Goal: Transaction & Acquisition: Purchase product/service

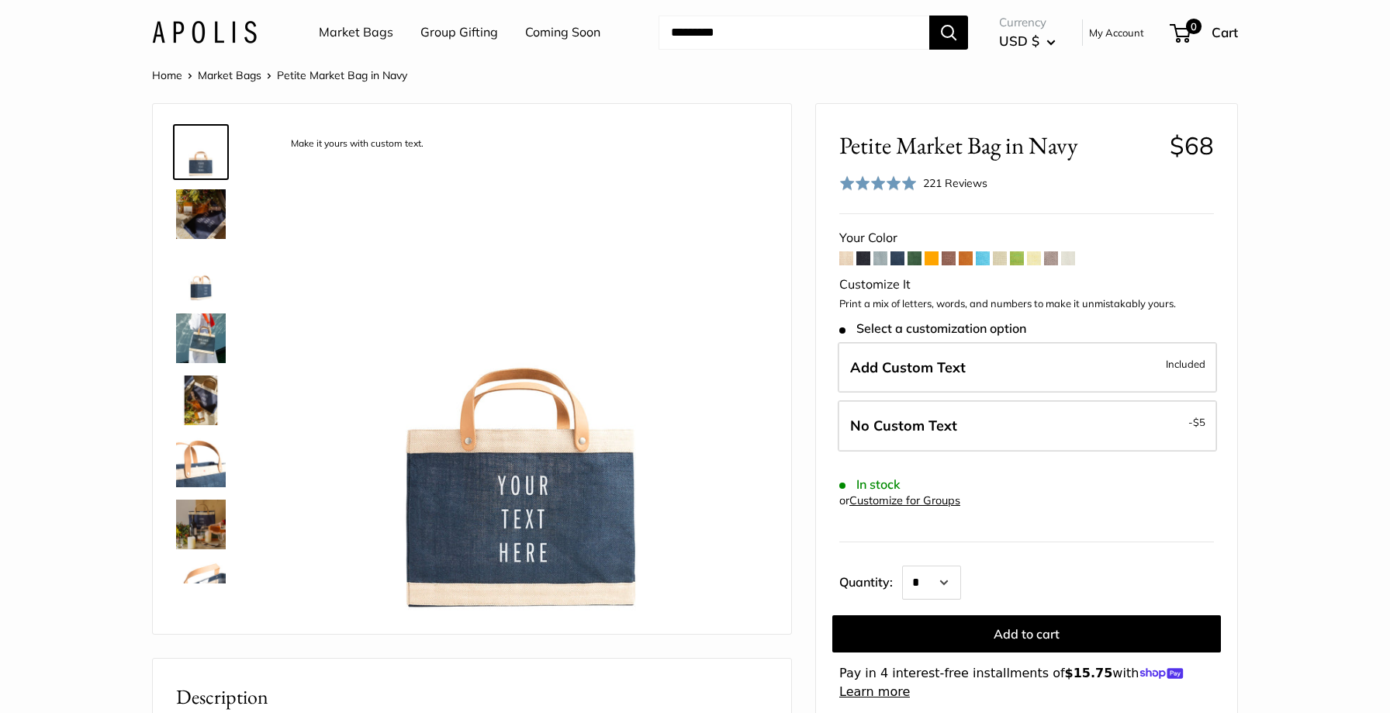
click at [879, 255] on span at bounding box center [880, 258] width 14 height 14
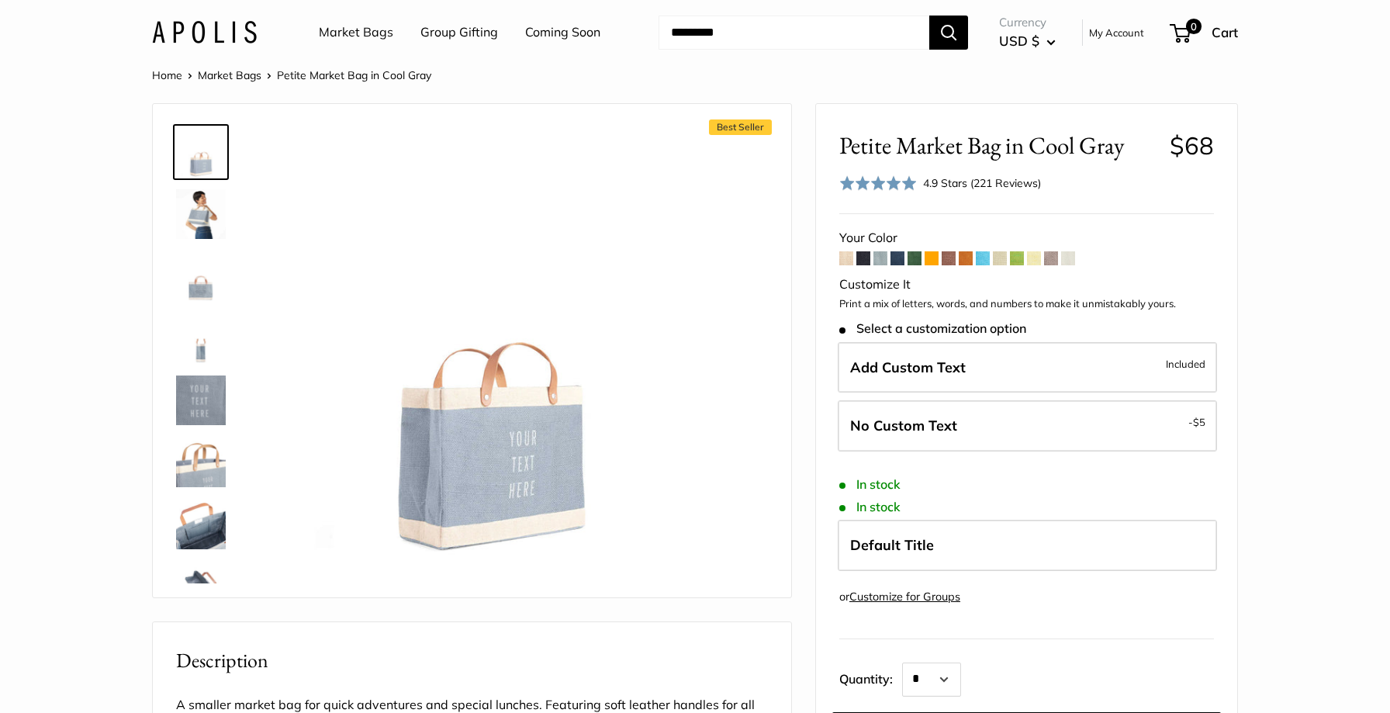
click at [858, 260] on span at bounding box center [863, 258] width 14 height 14
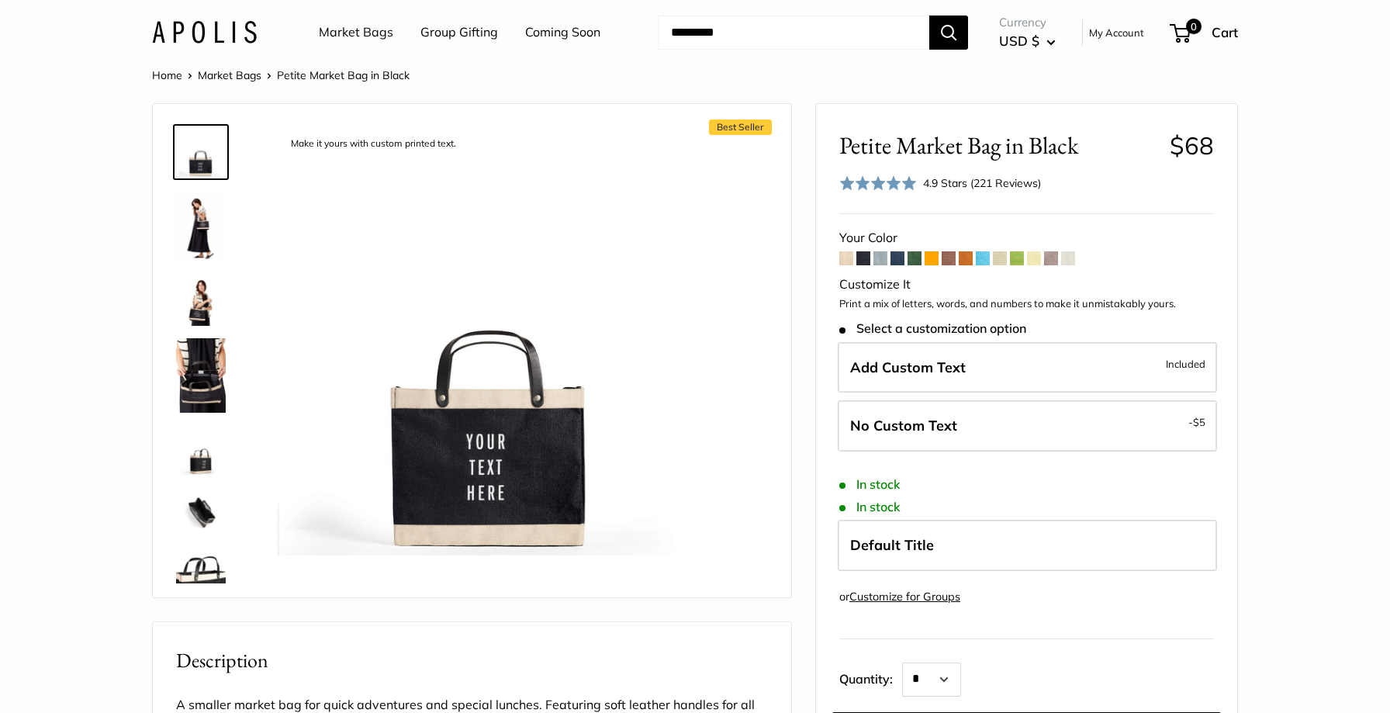
click at [847, 260] on span at bounding box center [846, 258] width 14 height 14
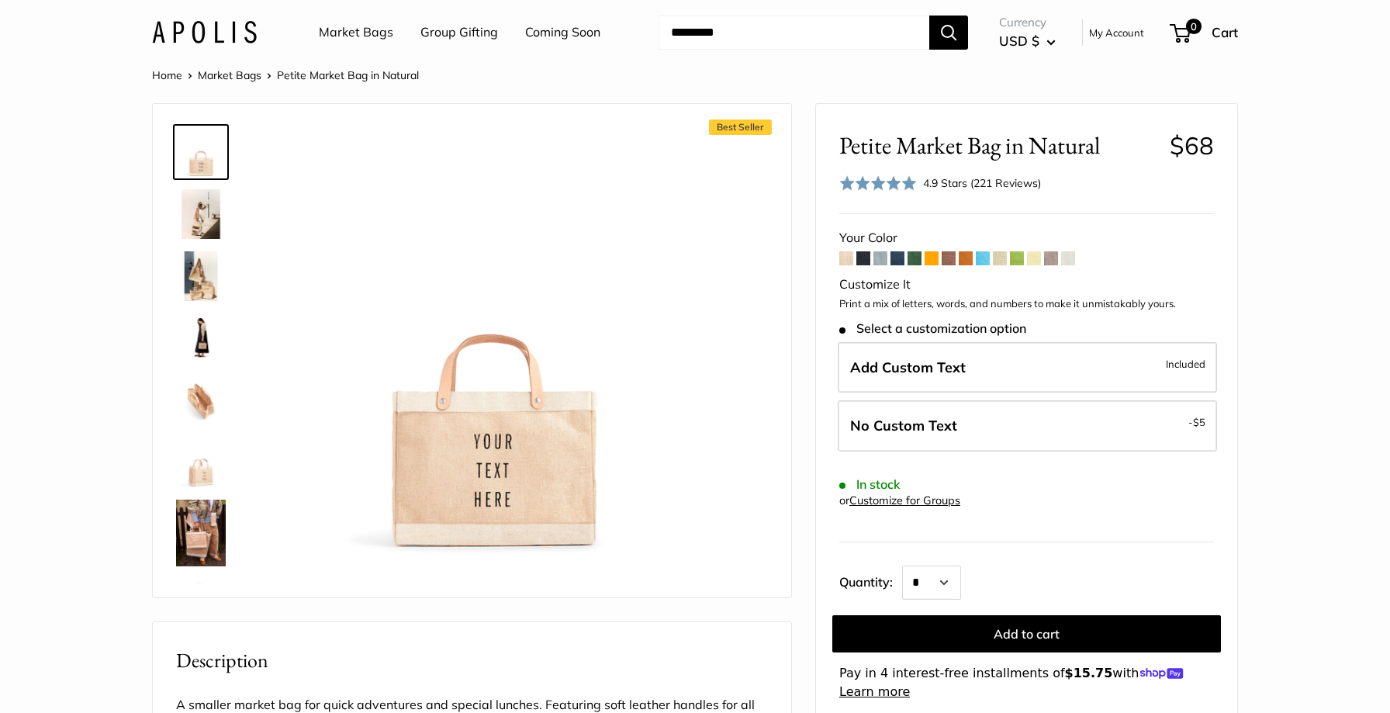
click at [947, 260] on span at bounding box center [949, 258] width 14 height 14
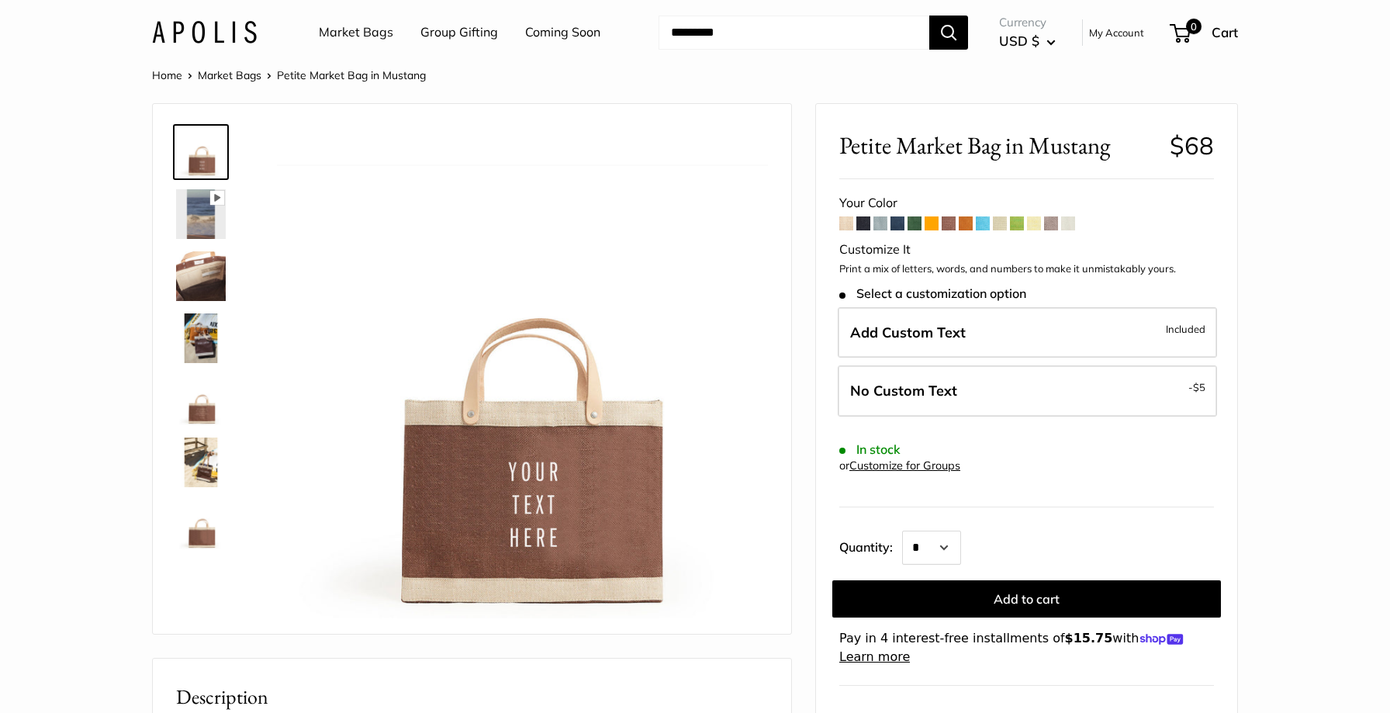
click at [970, 223] on span at bounding box center [966, 223] width 14 height 14
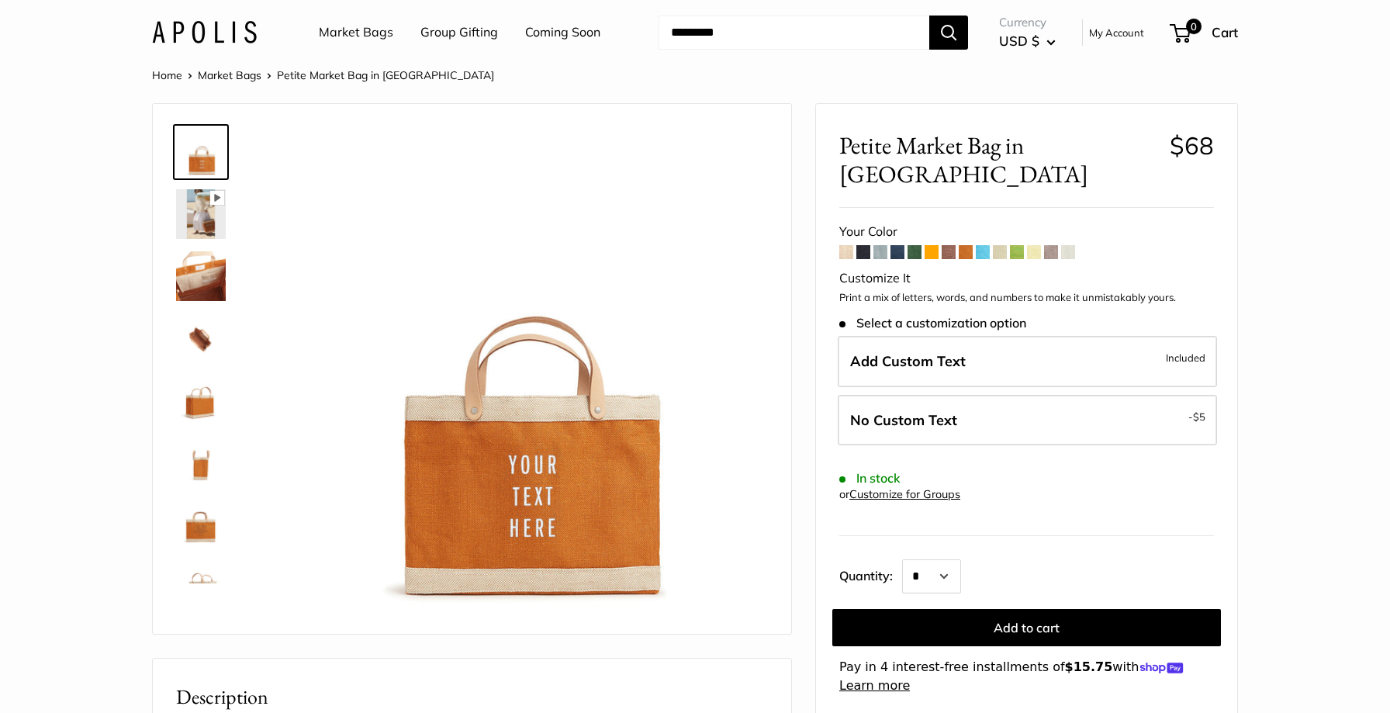
click at [986, 245] on span at bounding box center [983, 252] width 14 height 14
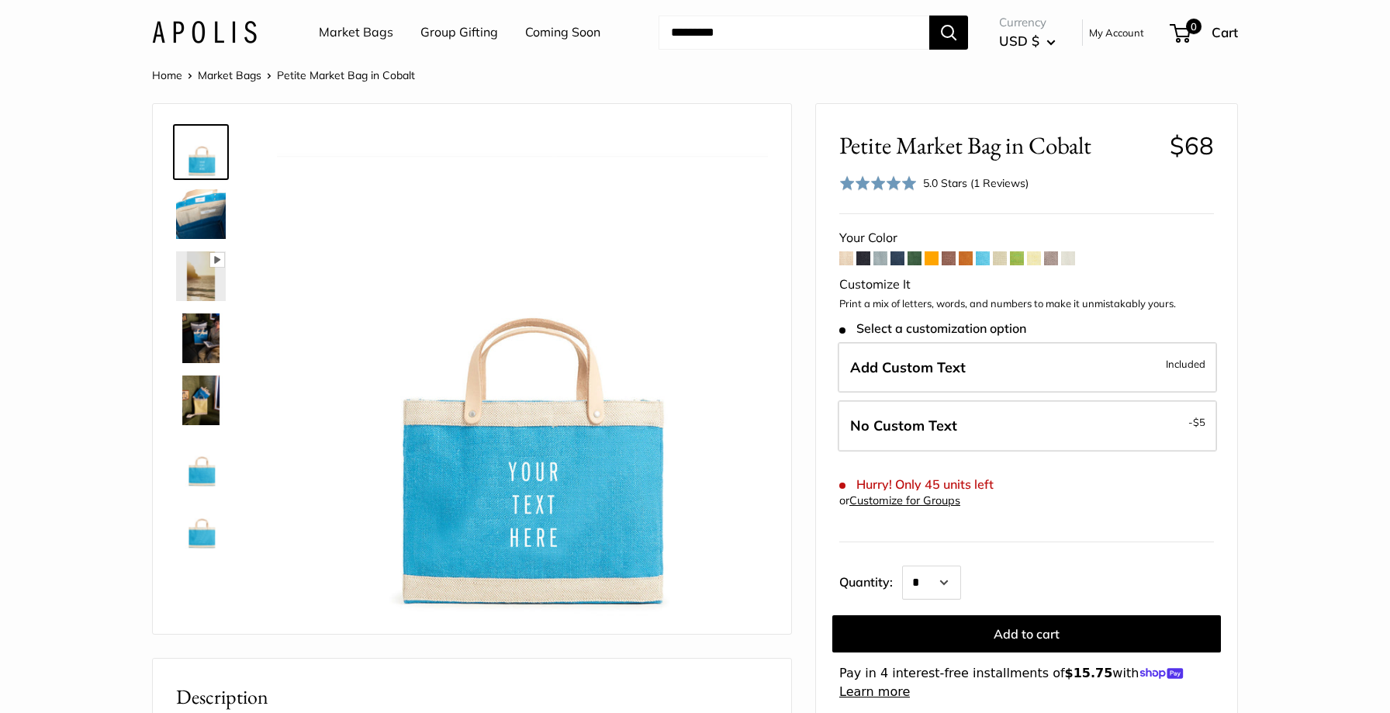
click at [1005, 260] on span at bounding box center [1000, 258] width 14 height 14
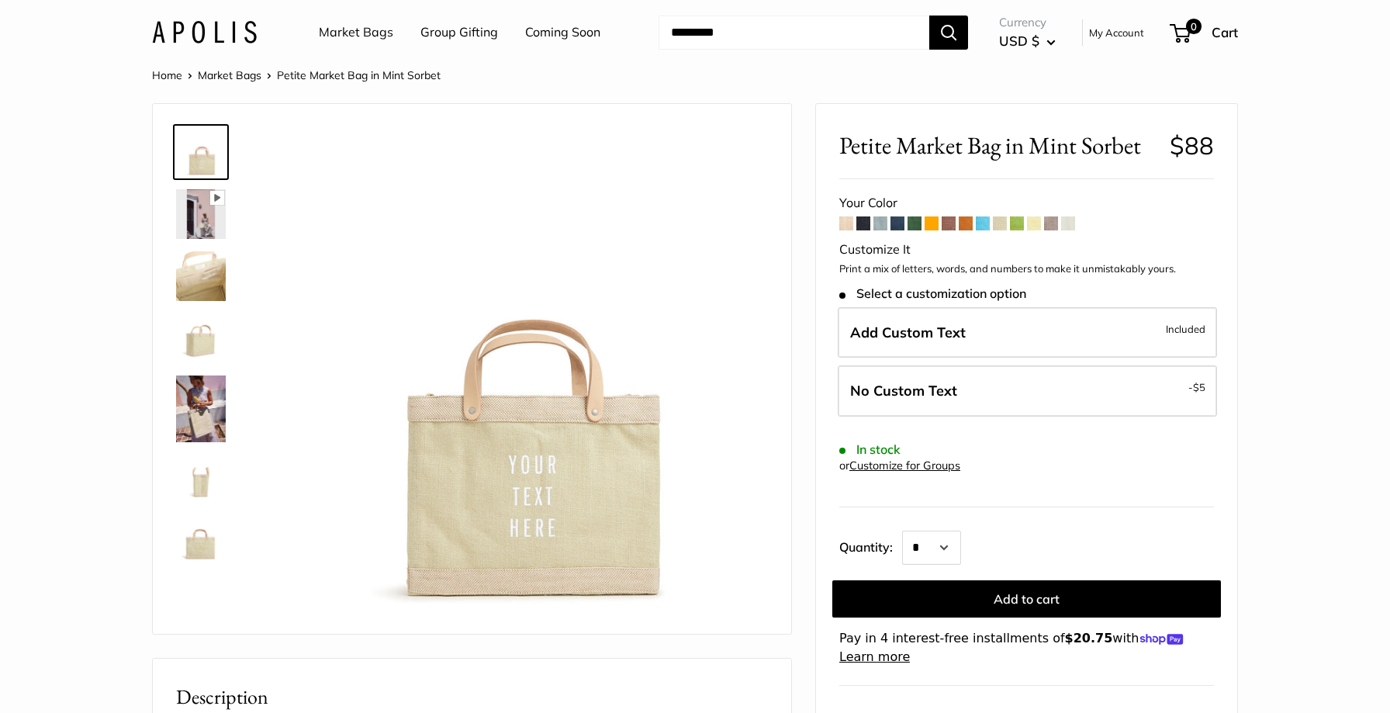
click at [1053, 224] on span at bounding box center [1051, 223] width 14 height 14
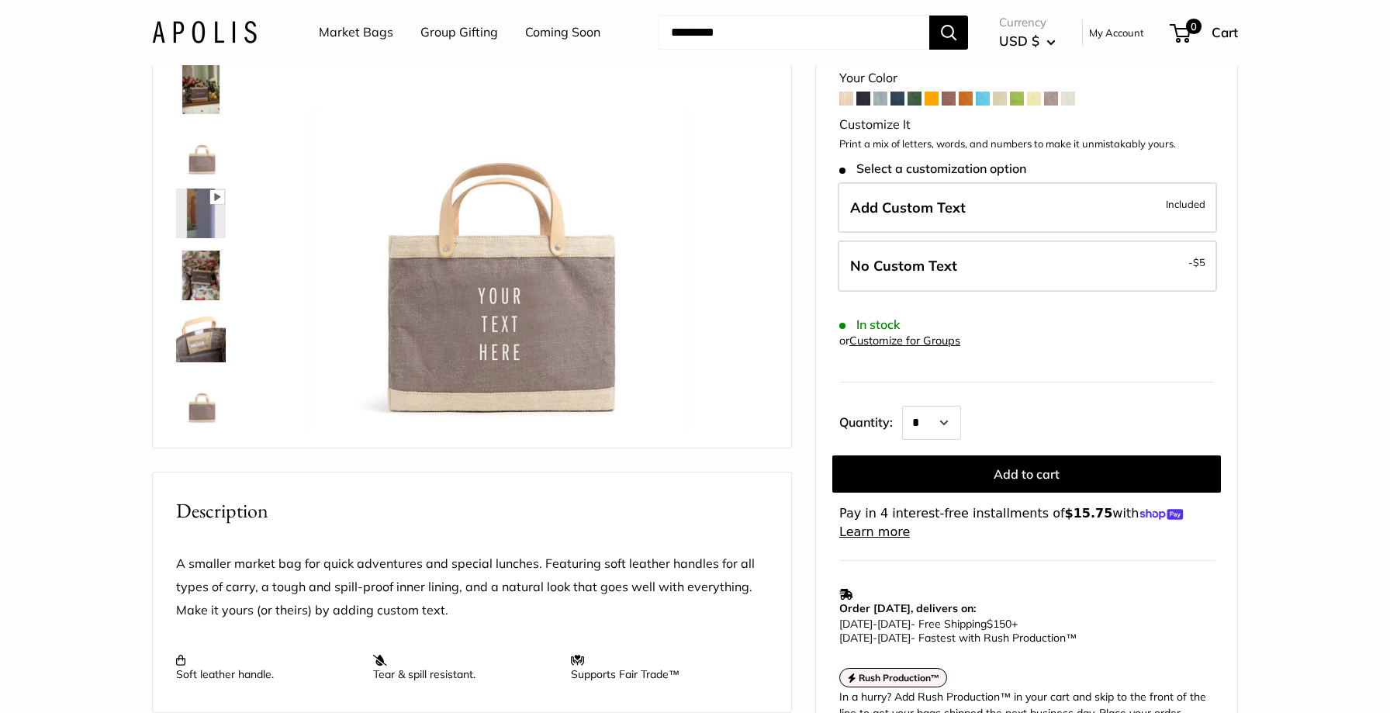
scroll to position [123, 0]
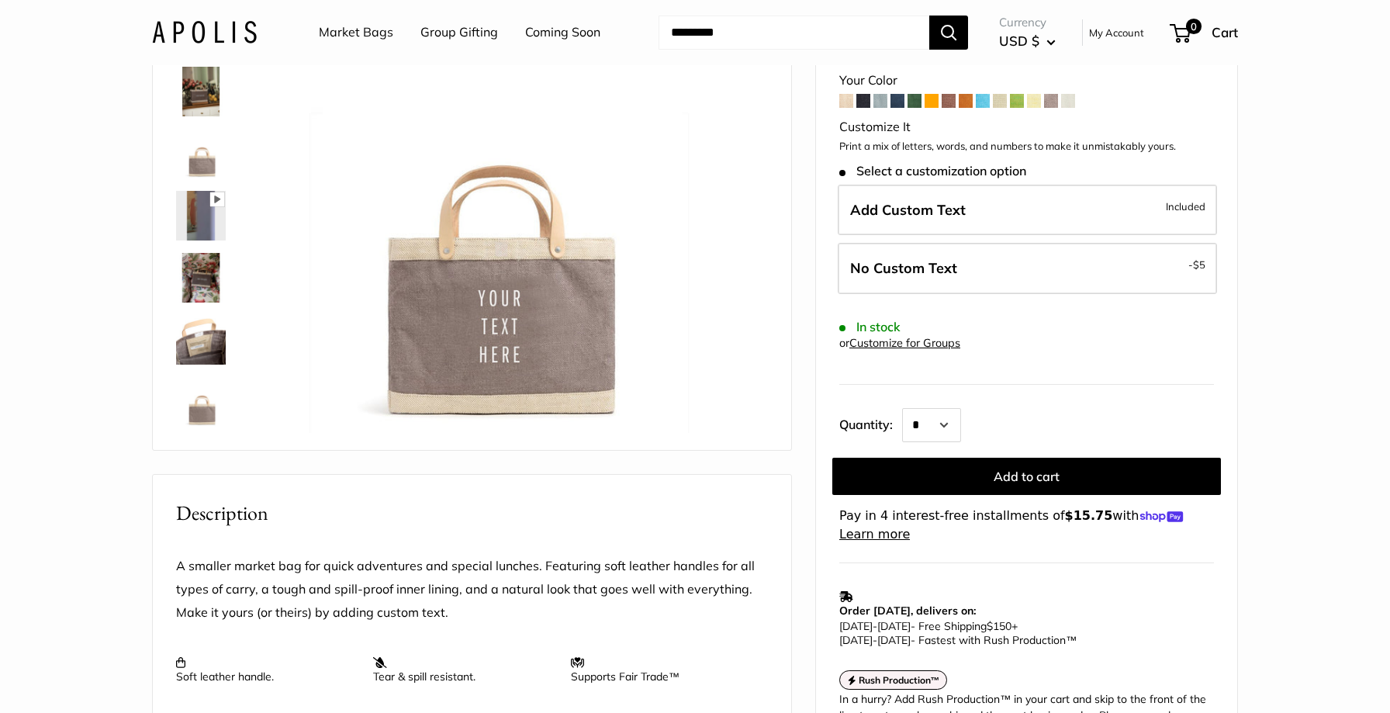
click at [188, 287] on img at bounding box center [201, 278] width 50 height 50
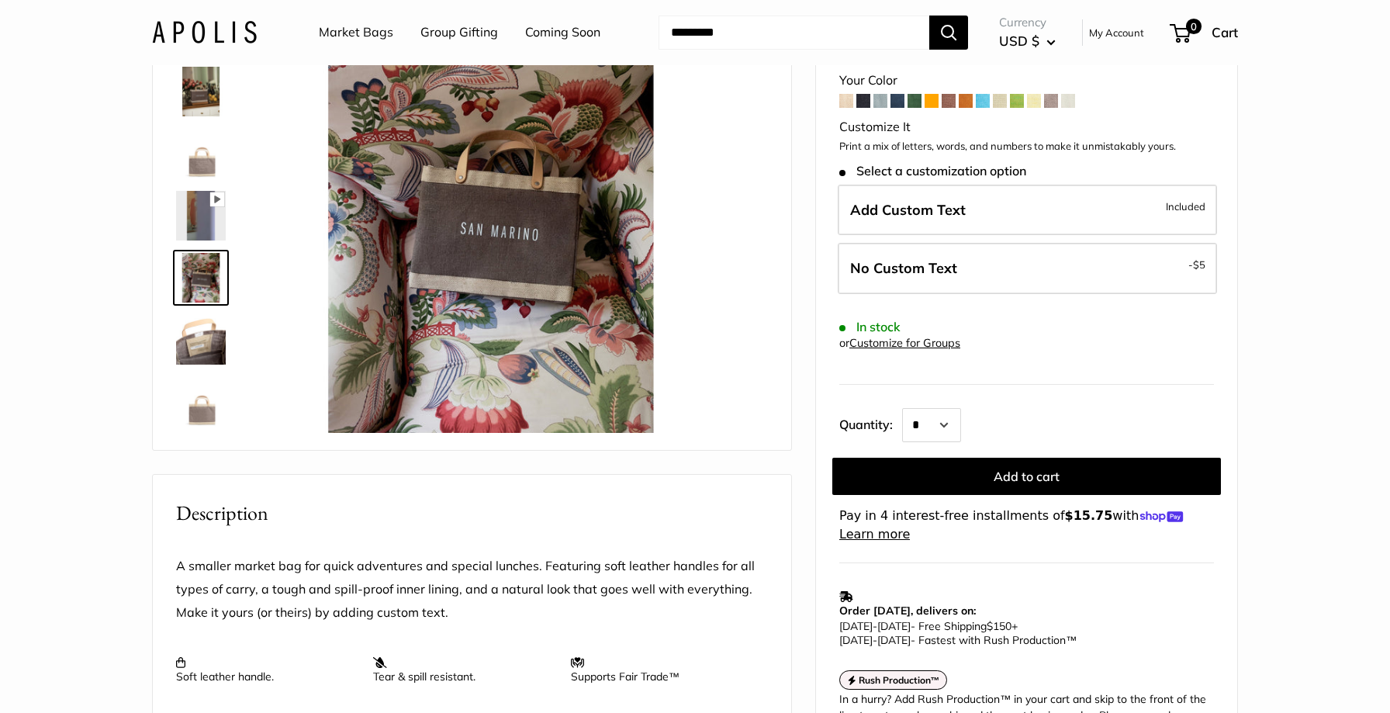
click at [195, 168] on img at bounding box center [201, 154] width 50 height 50
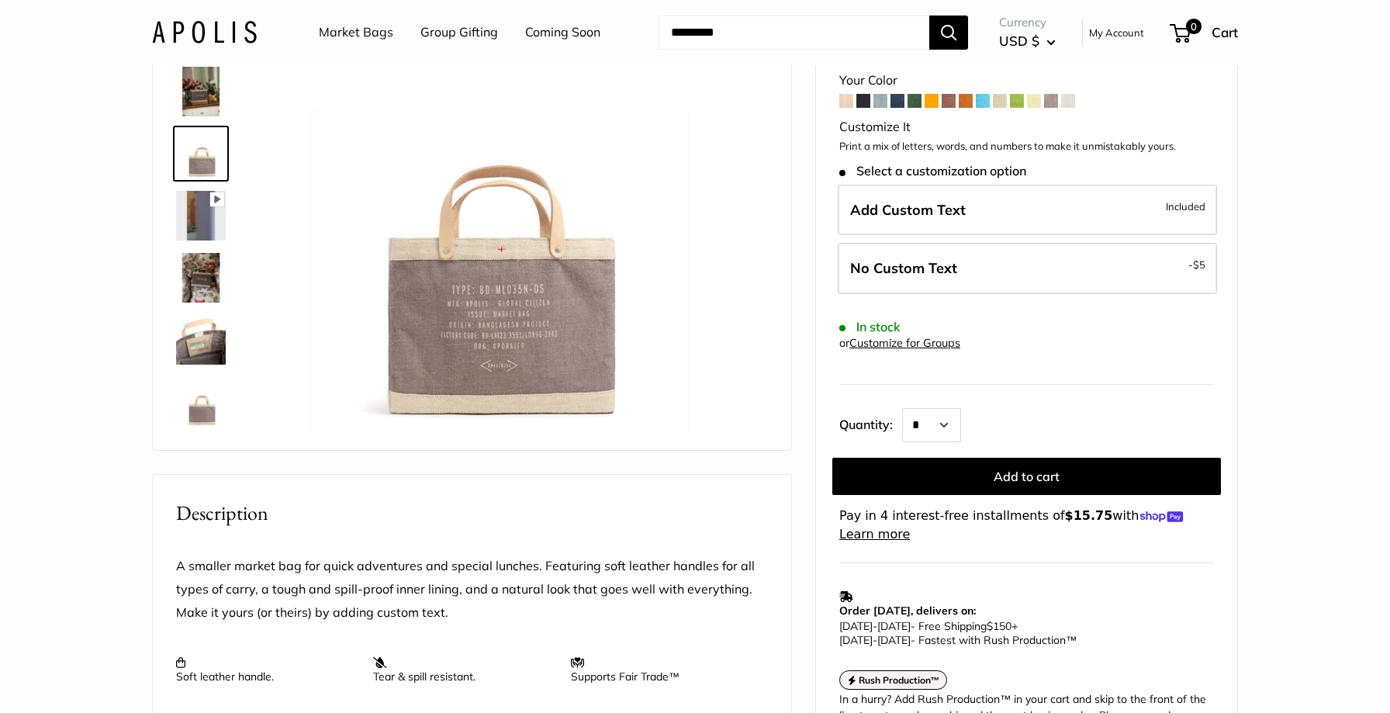
click at [196, 122] on div at bounding box center [207, 215] width 74 height 441
click at [196, 114] on img at bounding box center [201, 92] width 50 height 50
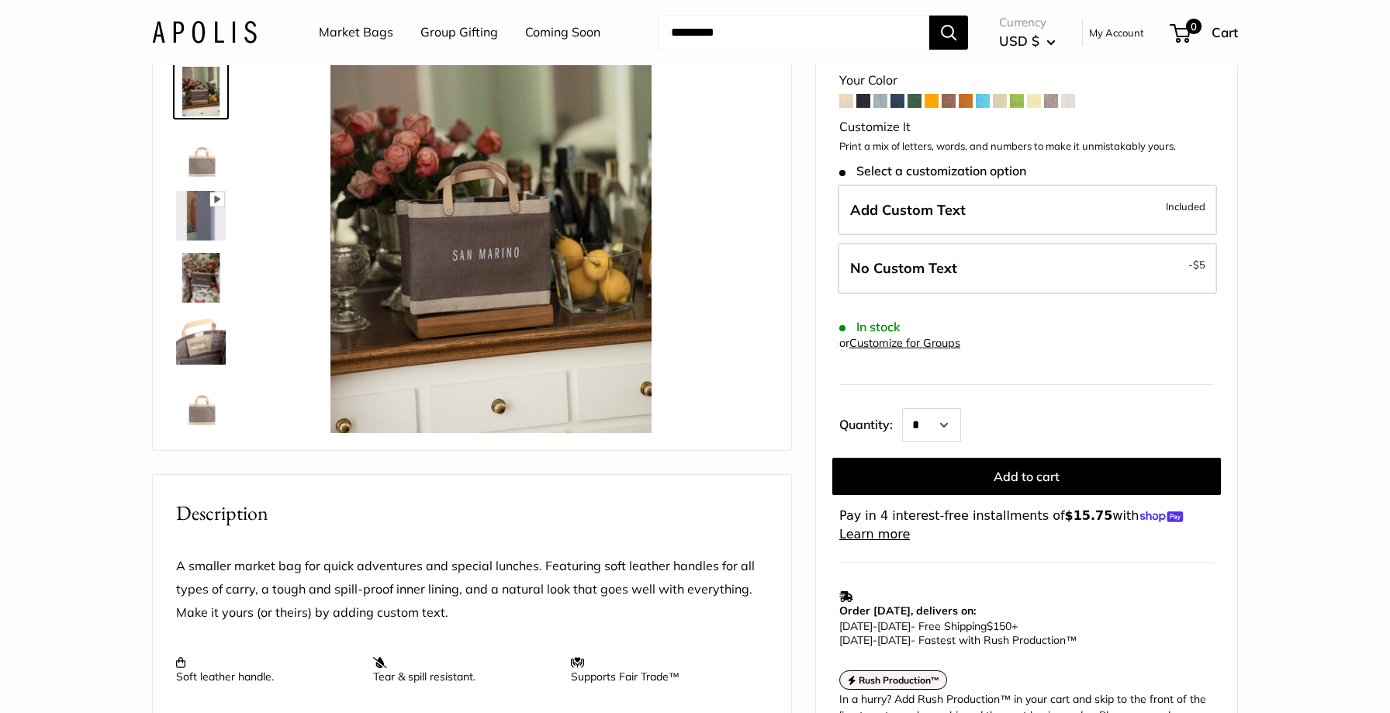
click at [860, 103] on span at bounding box center [863, 101] width 14 height 14
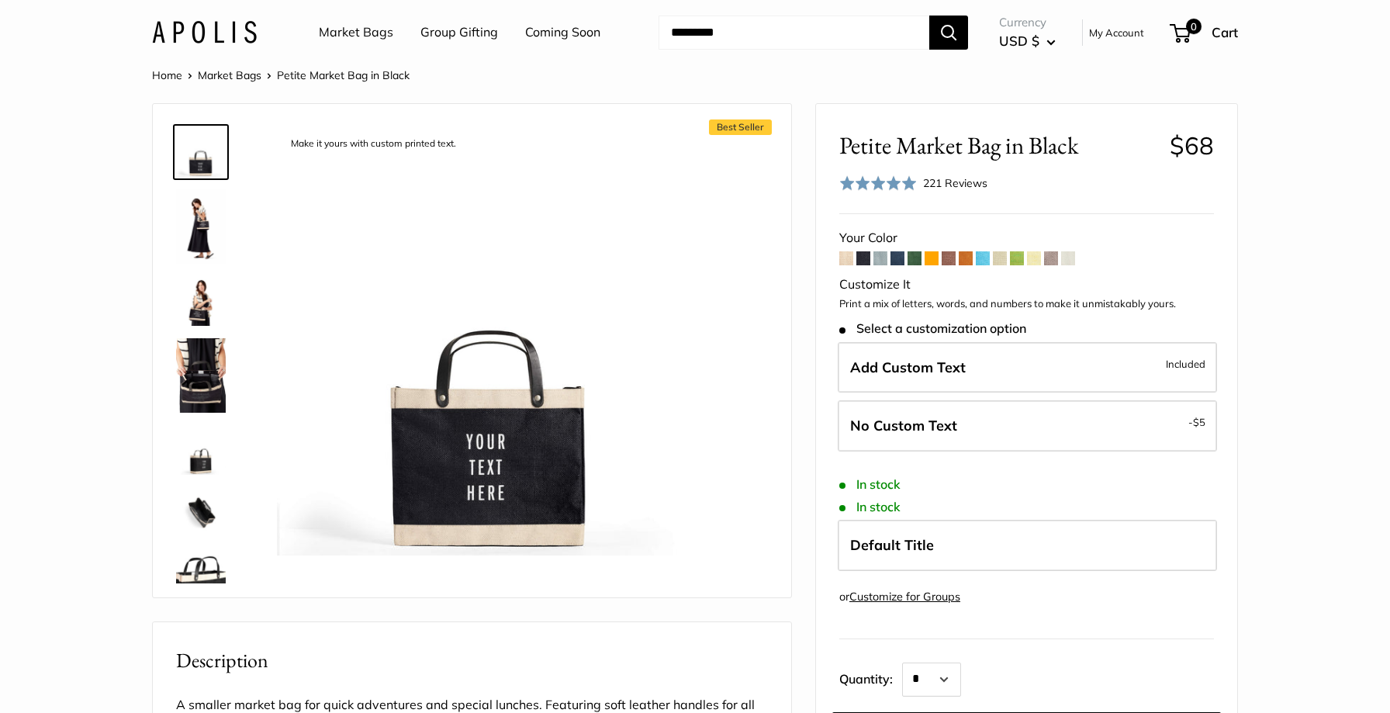
click at [880, 261] on span at bounding box center [880, 258] width 14 height 14
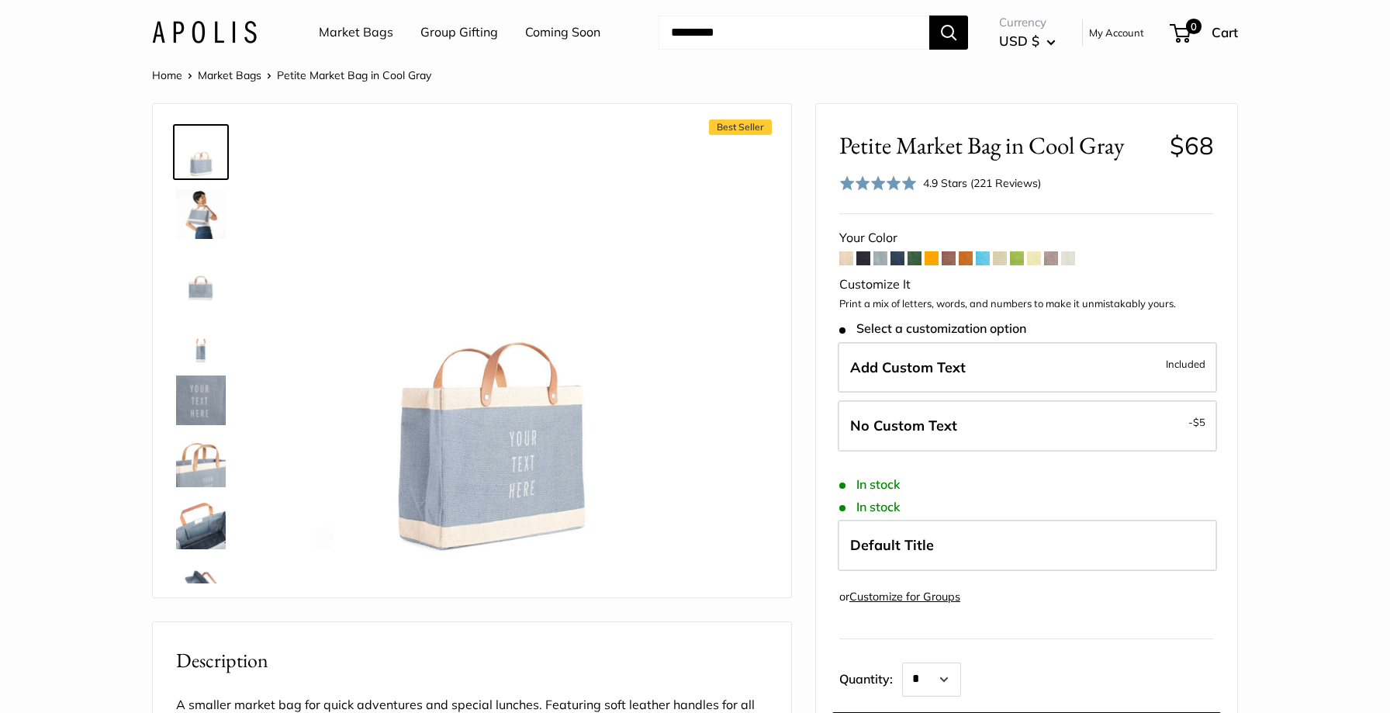
click at [849, 258] on span at bounding box center [846, 258] width 14 height 14
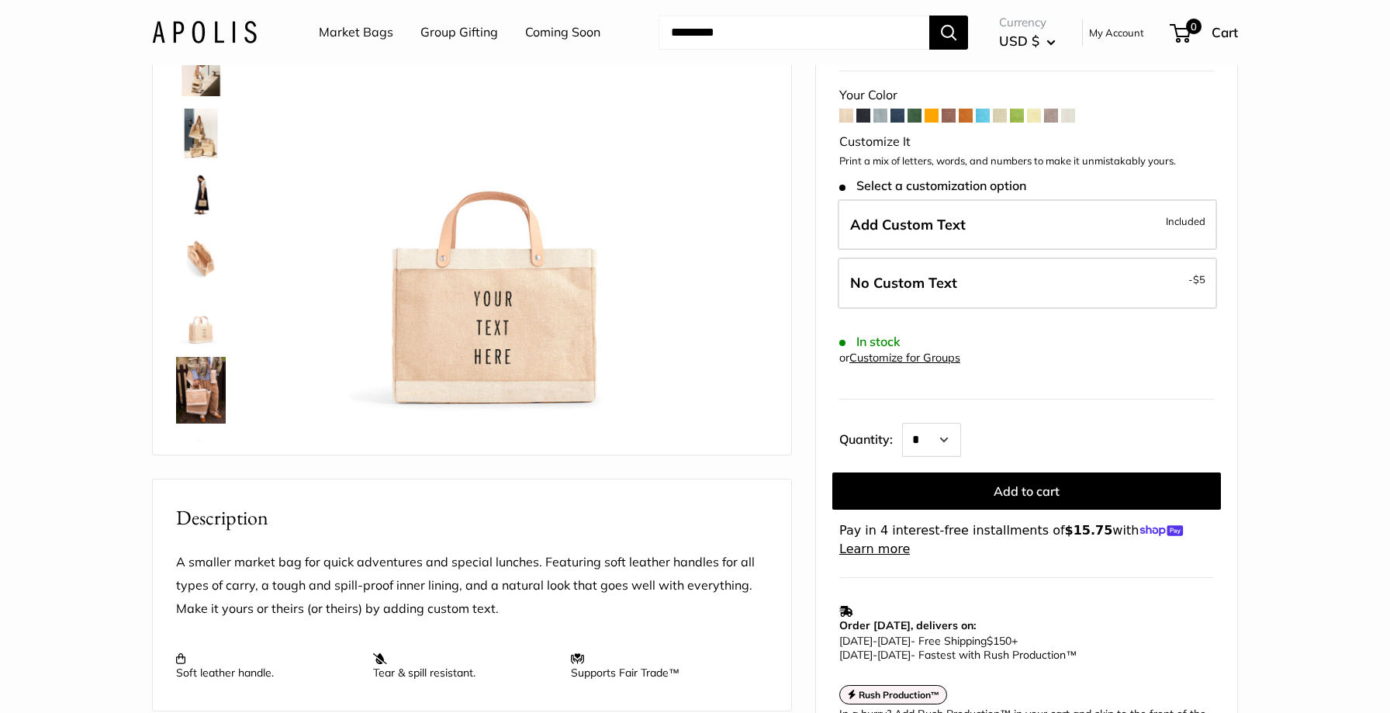
scroll to position [170, 0]
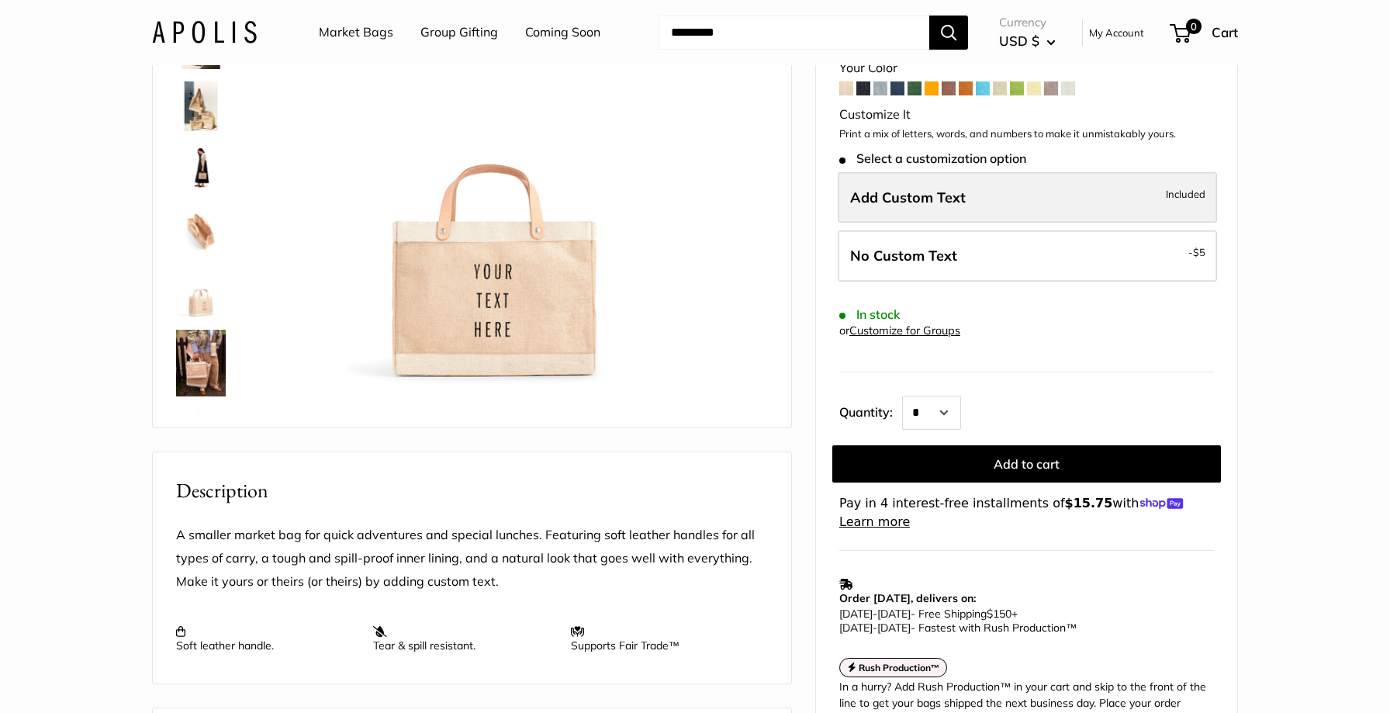
click at [990, 206] on label "Add Custom Text Included" at bounding box center [1027, 197] width 379 height 51
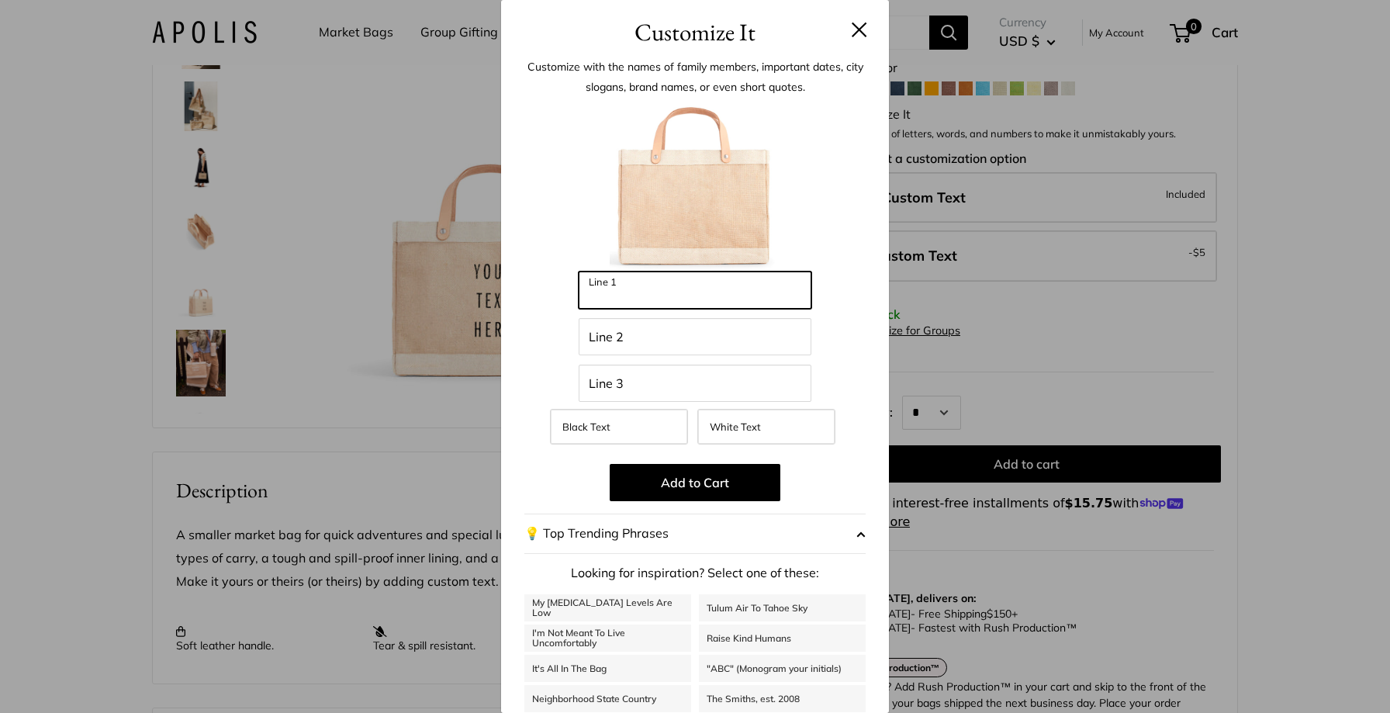
click at [665, 283] on input "Line 1" at bounding box center [695, 290] width 233 height 37
type input "*"
type input "**********"
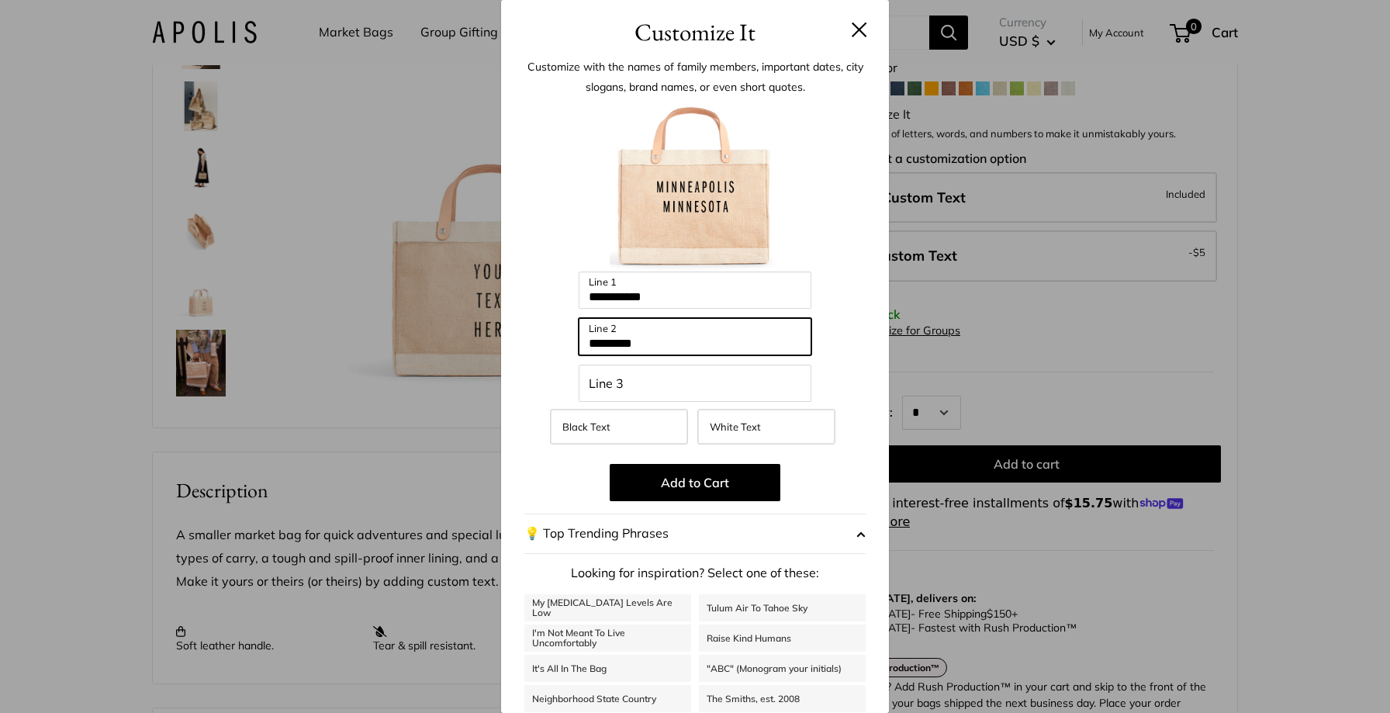
type input "*********"
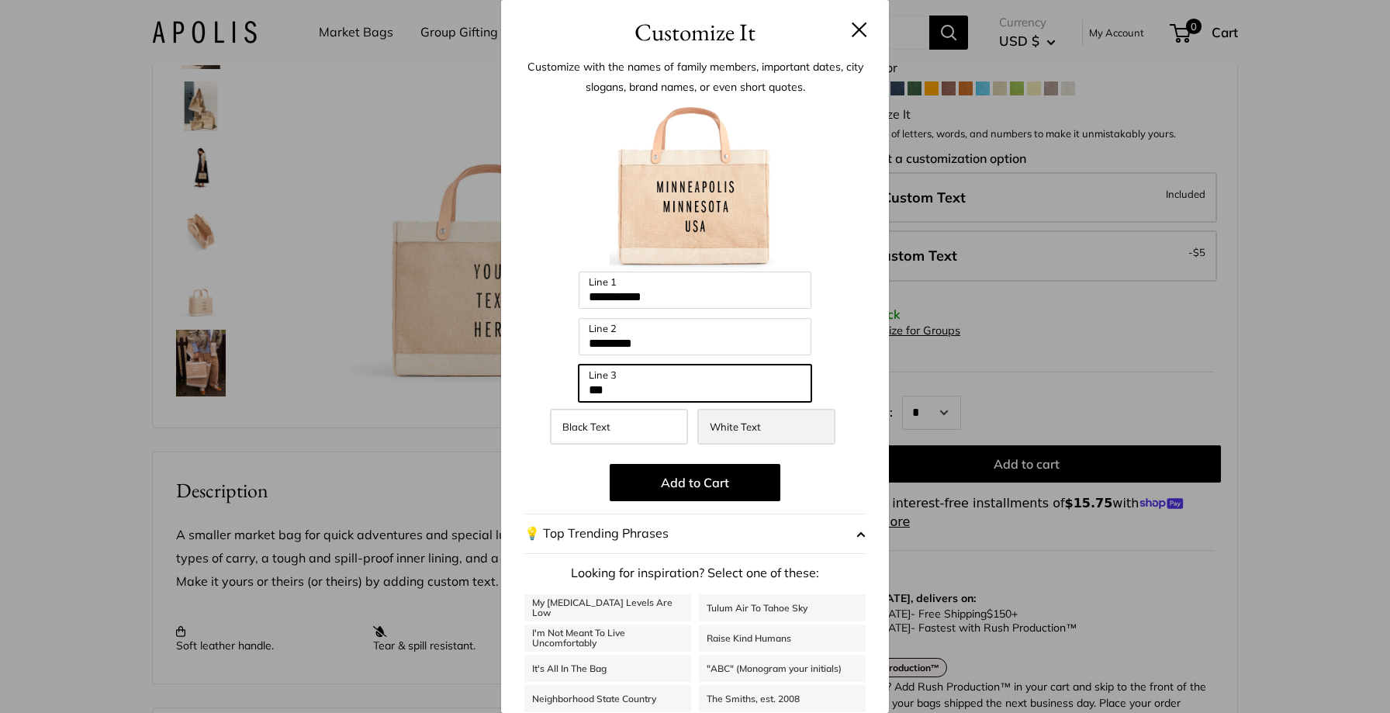
type input "***"
click at [742, 432] on span "White Text" at bounding box center [735, 426] width 51 height 12
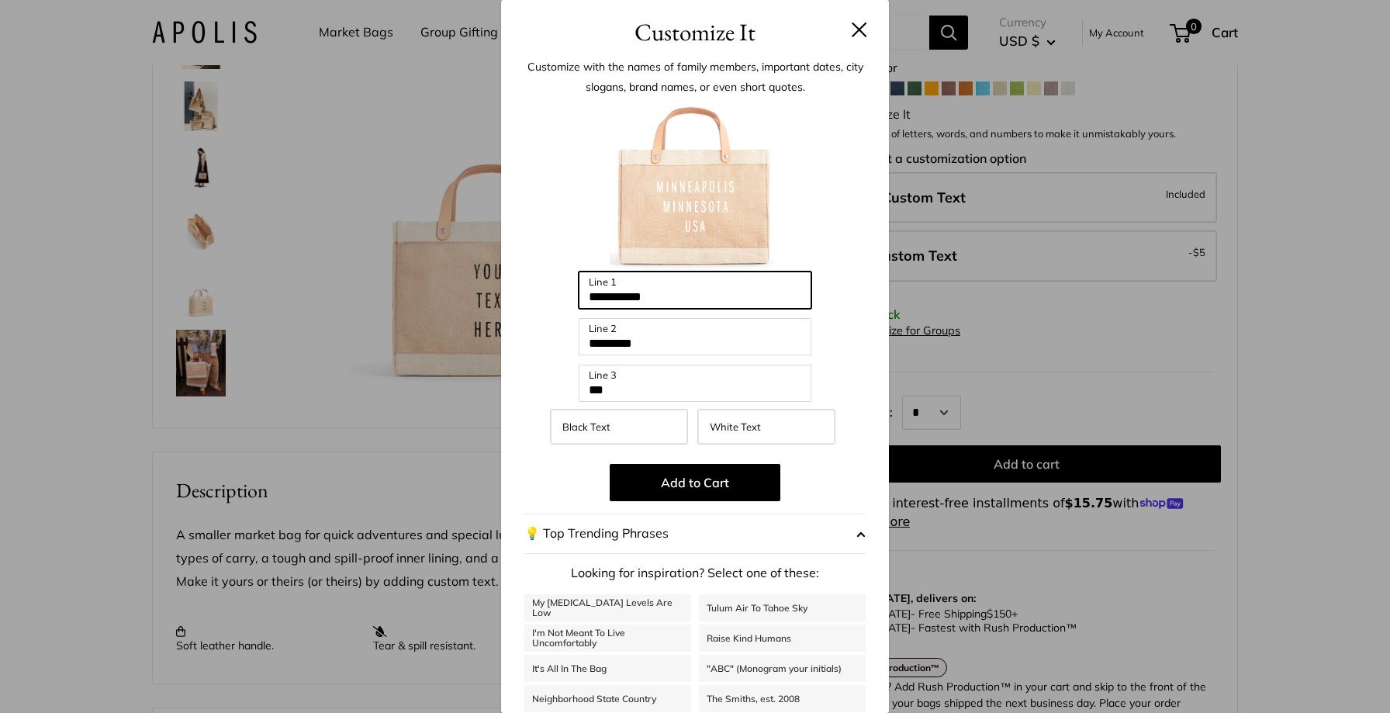
click at [672, 295] on input "**********" at bounding box center [695, 290] width 233 height 37
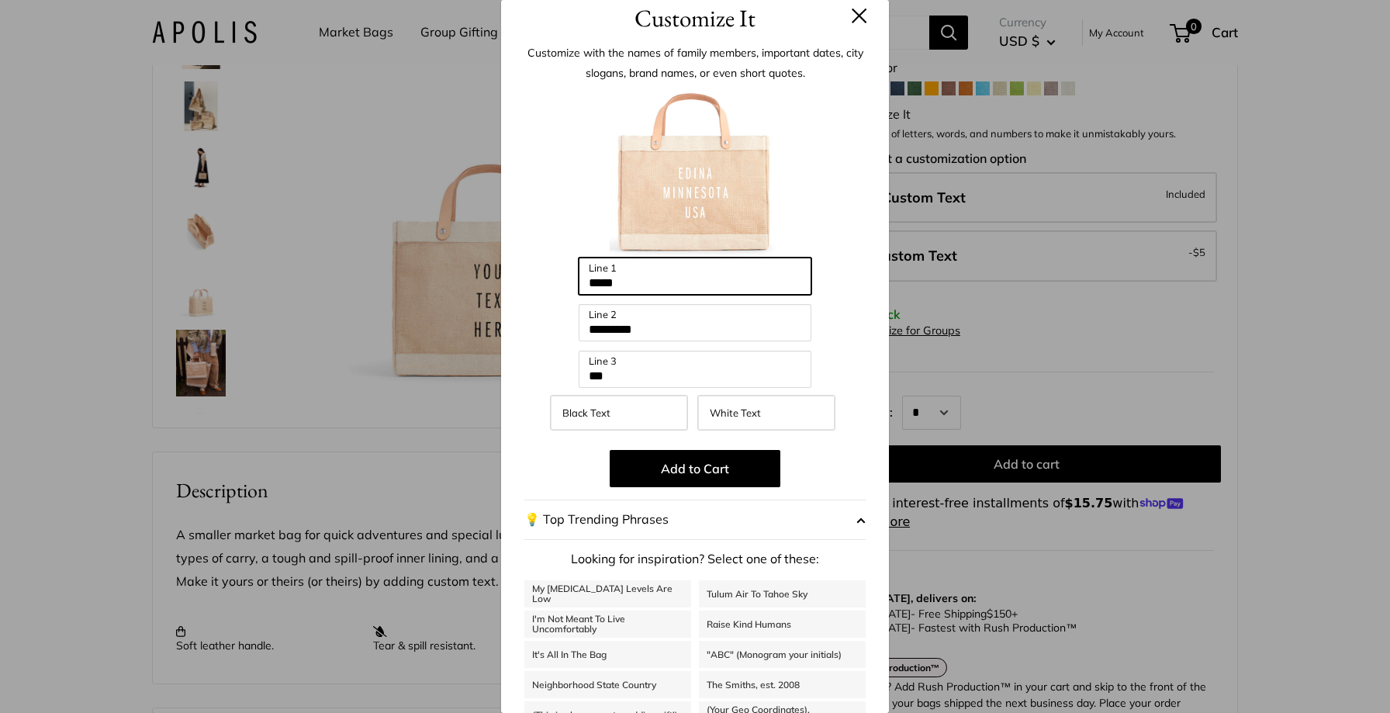
scroll to position [0, 0]
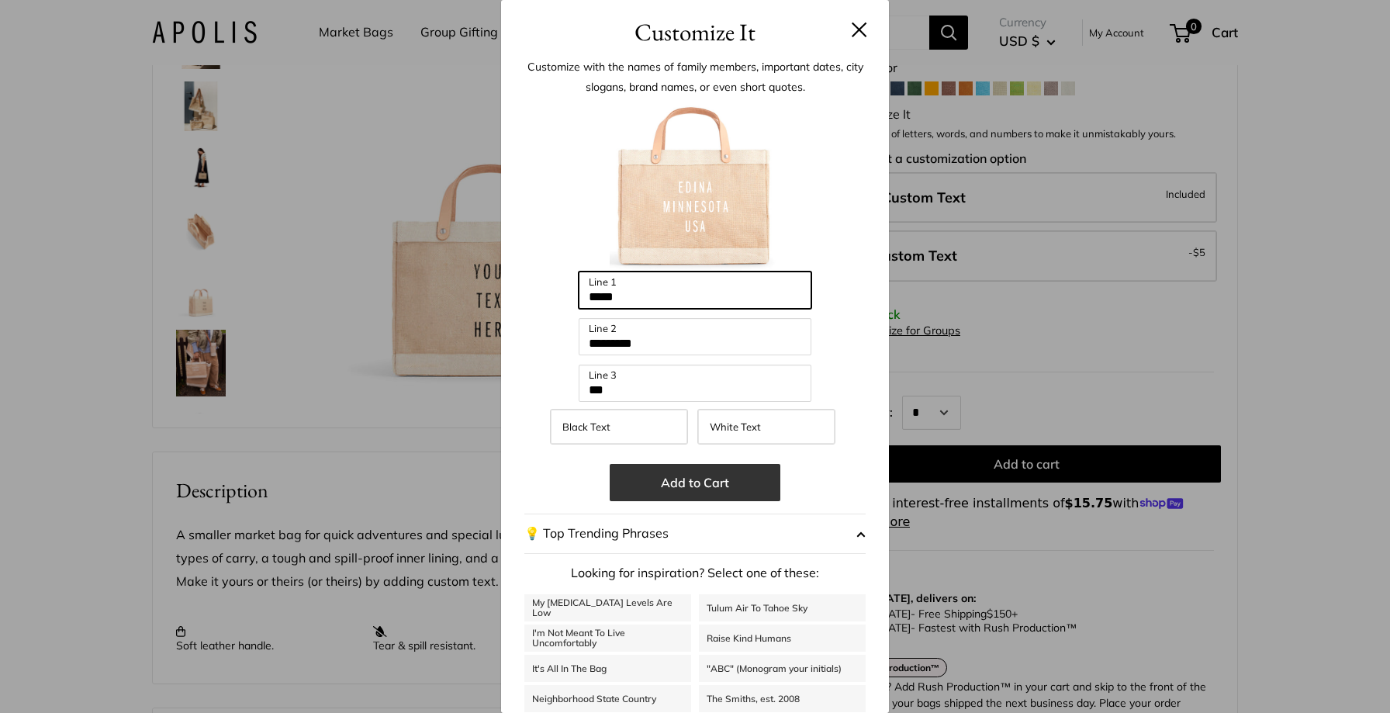
type input "*****"
click at [703, 483] on button "Add to Cart" at bounding box center [695, 482] width 171 height 37
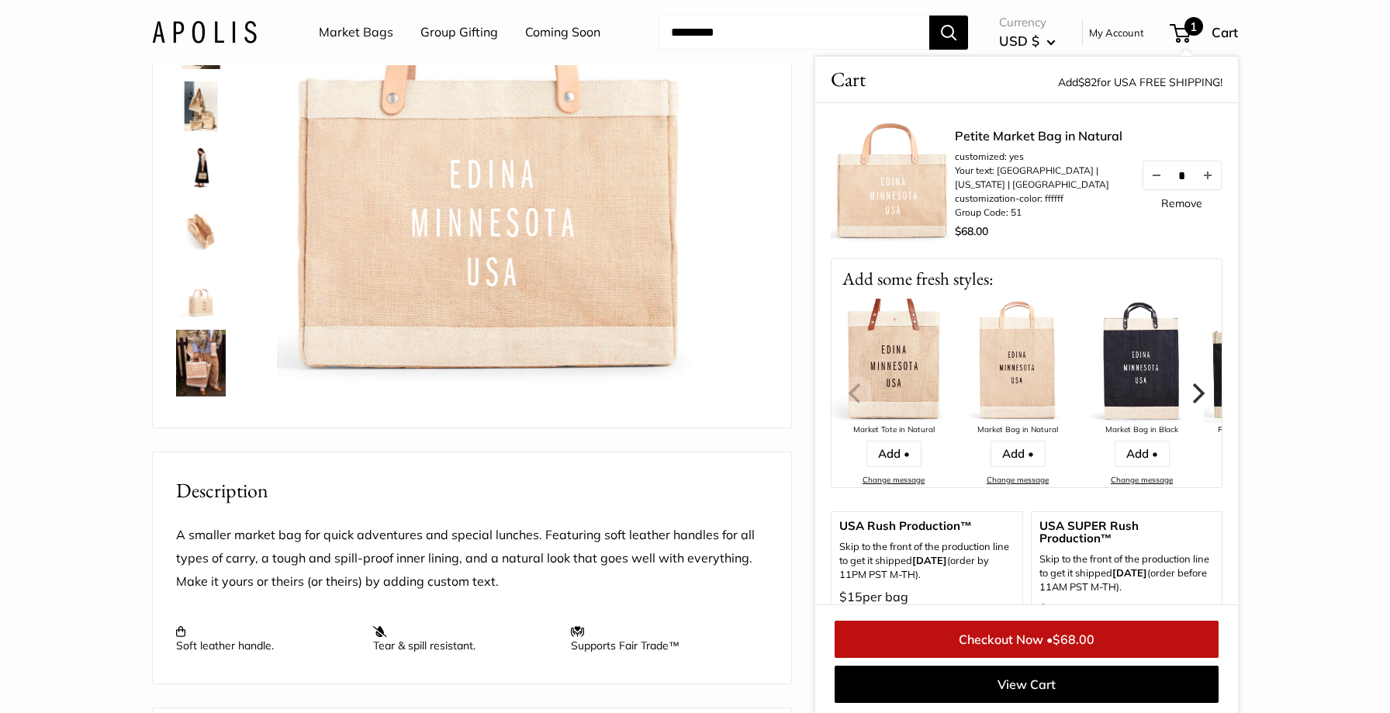
click at [1194, 395] on icon "Next" at bounding box center [1197, 392] width 20 height 20
click at [1202, 391] on icon "Next" at bounding box center [1199, 392] width 12 height 20
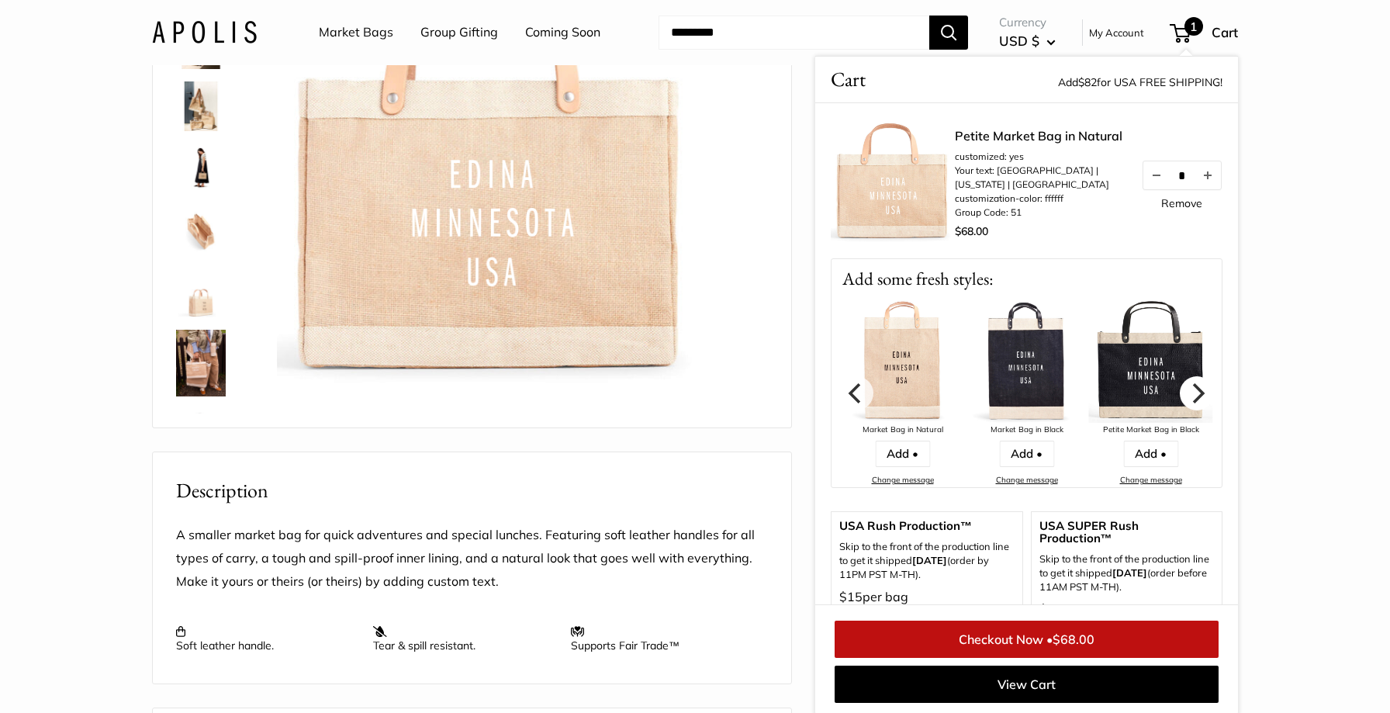
click at [1202, 391] on icon "Next" at bounding box center [1199, 392] width 12 height 20
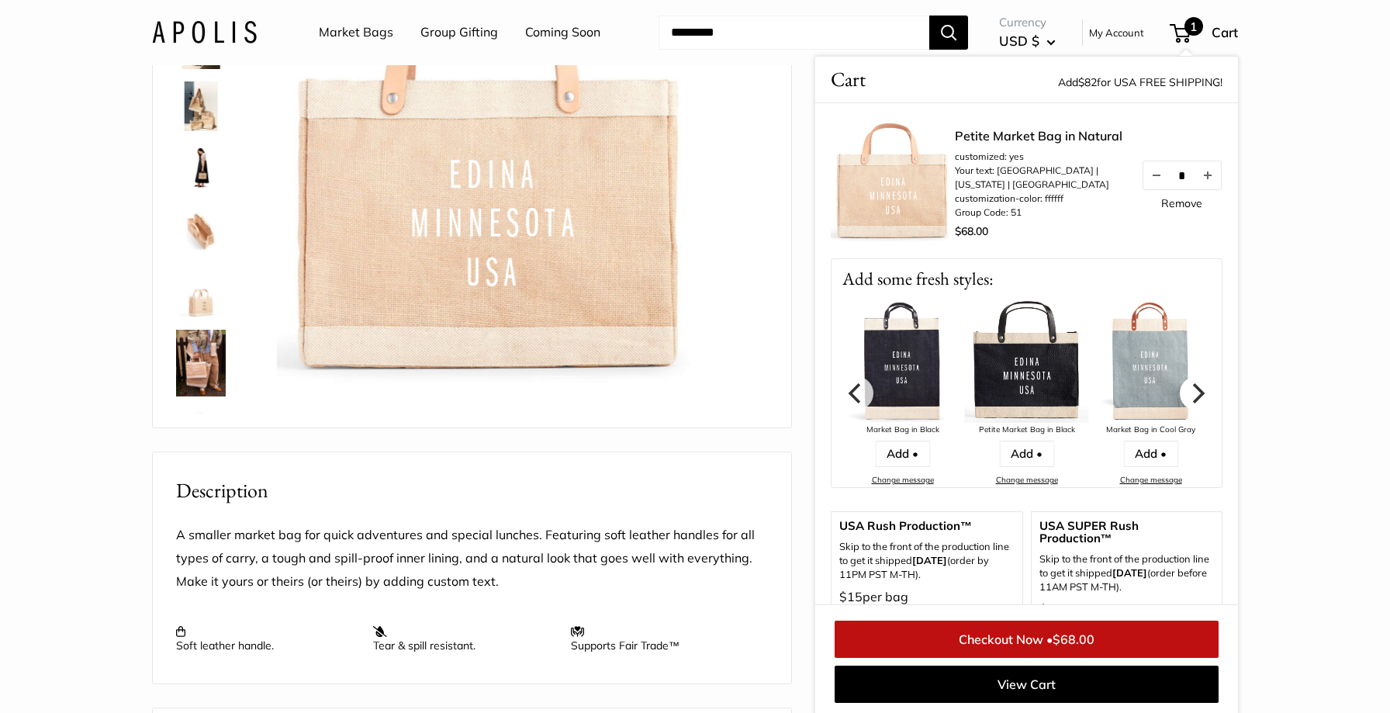
click at [1199, 392] on icon "Next" at bounding box center [1197, 392] width 20 height 20
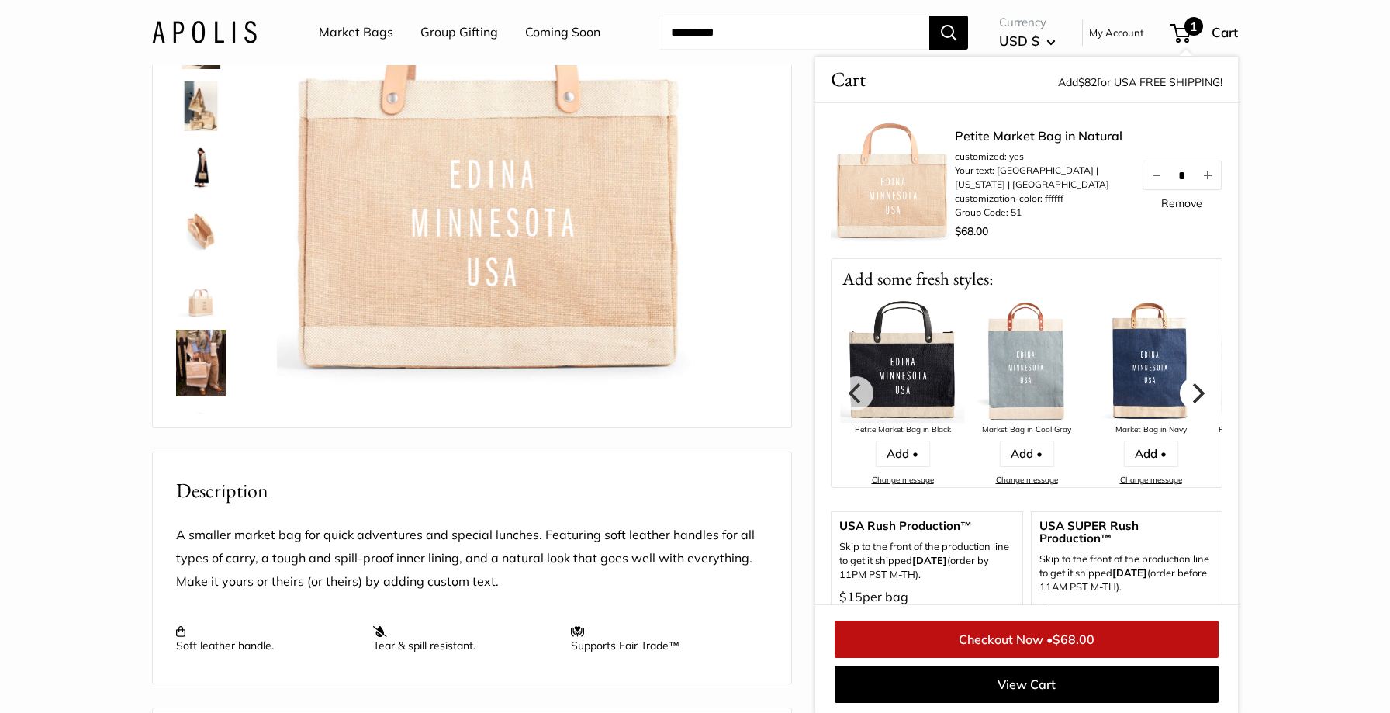
click at [1195, 393] on icon "Next" at bounding box center [1197, 392] width 20 height 20
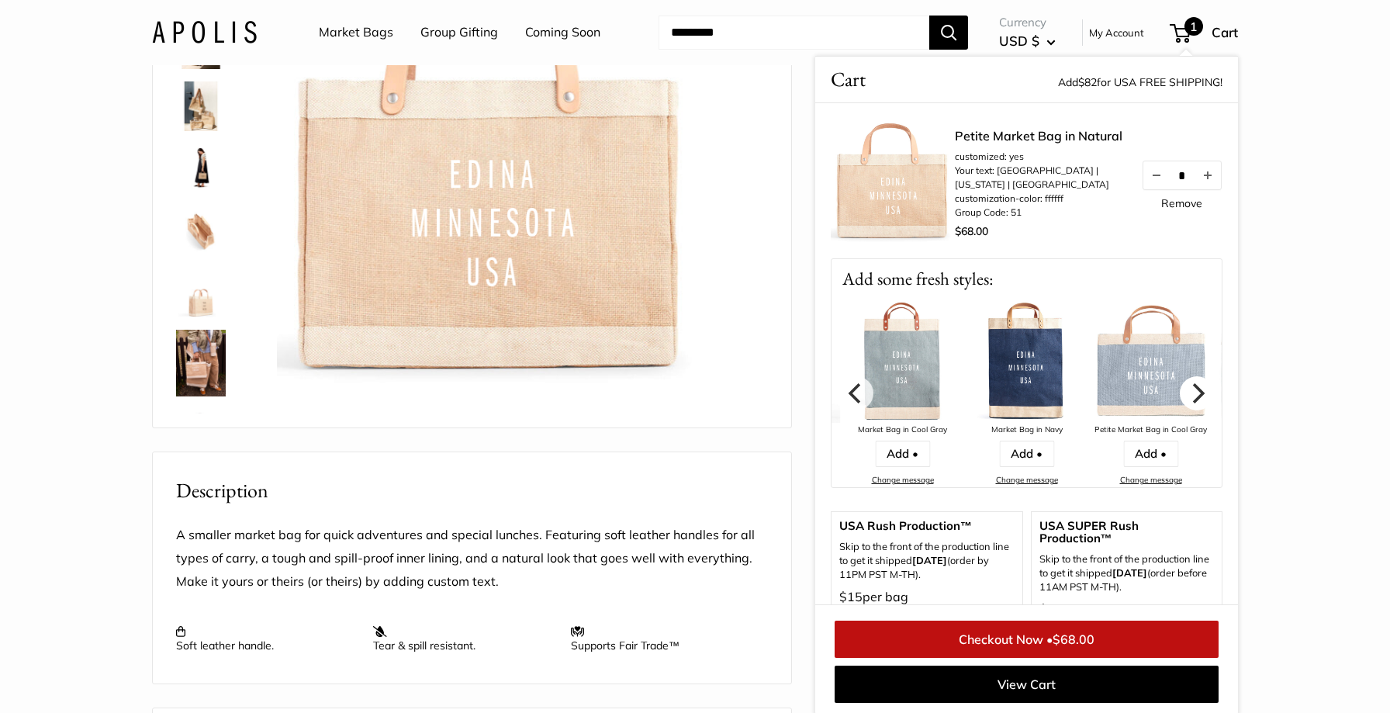
click at [1195, 393] on icon "Next" at bounding box center [1197, 392] width 20 height 20
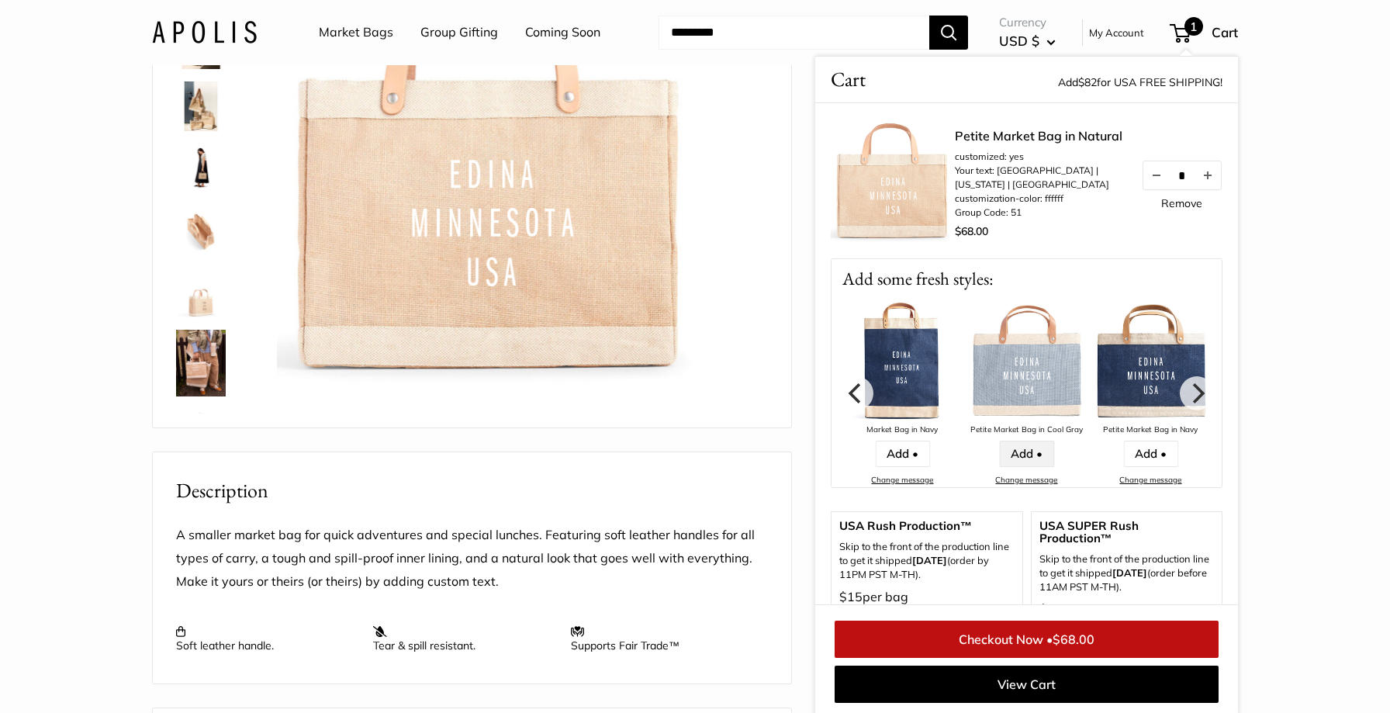
click at [1019, 453] on link "Add •" at bounding box center [1026, 454] width 55 height 26
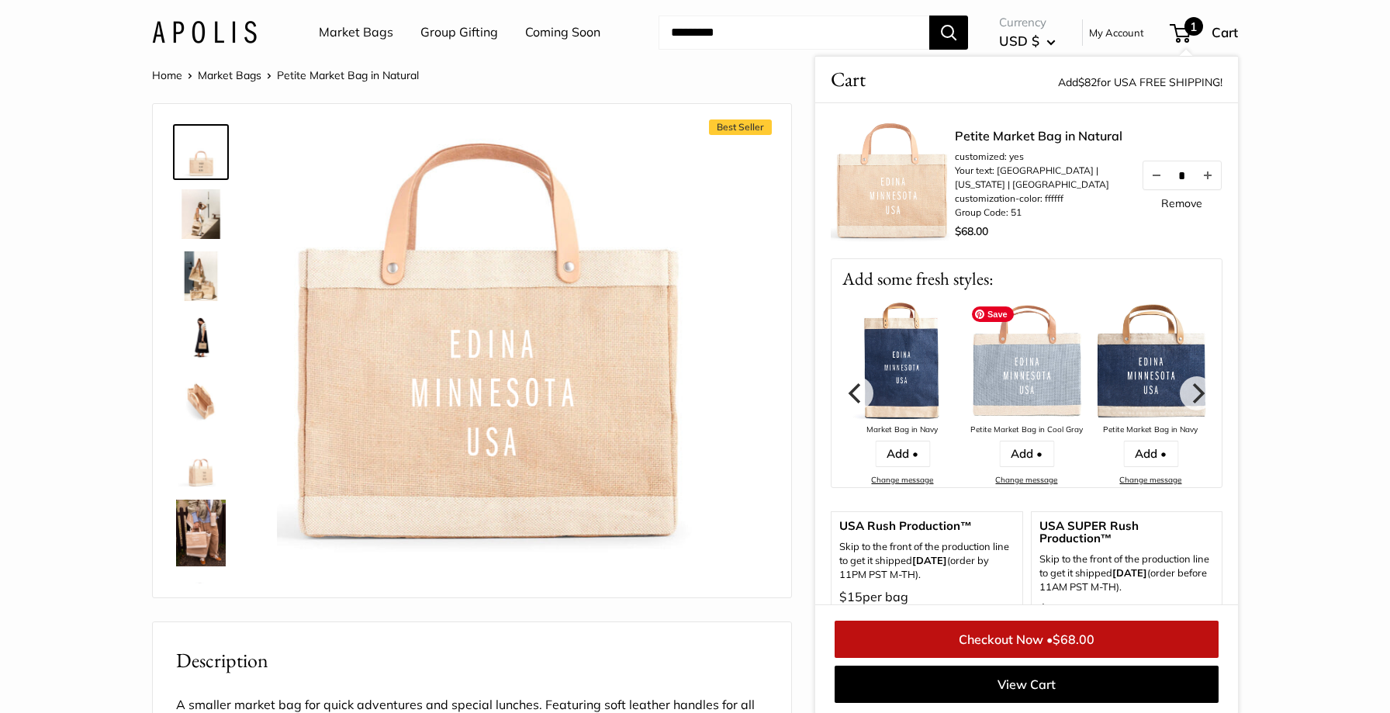
scroll to position [23, 0]
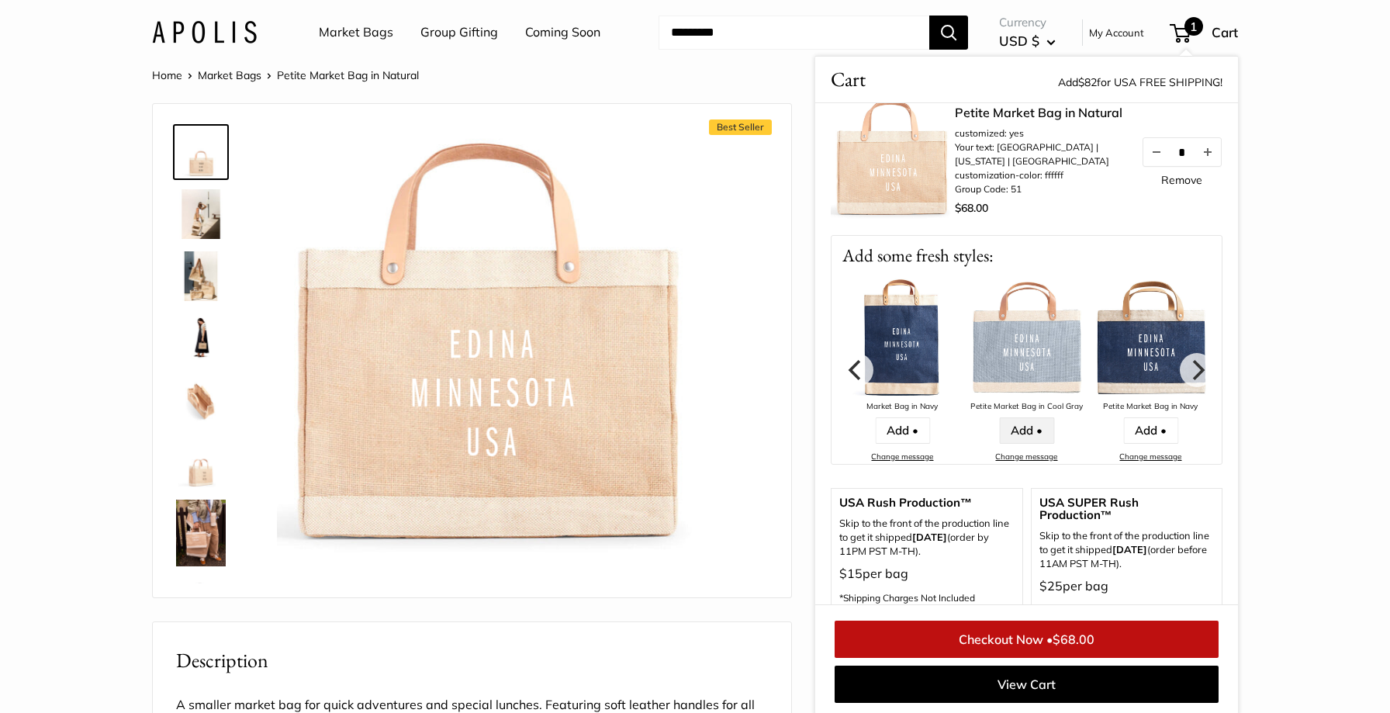
click at [1025, 429] on link "Add •" at bounding box center [1026, 430] width 55 height 26
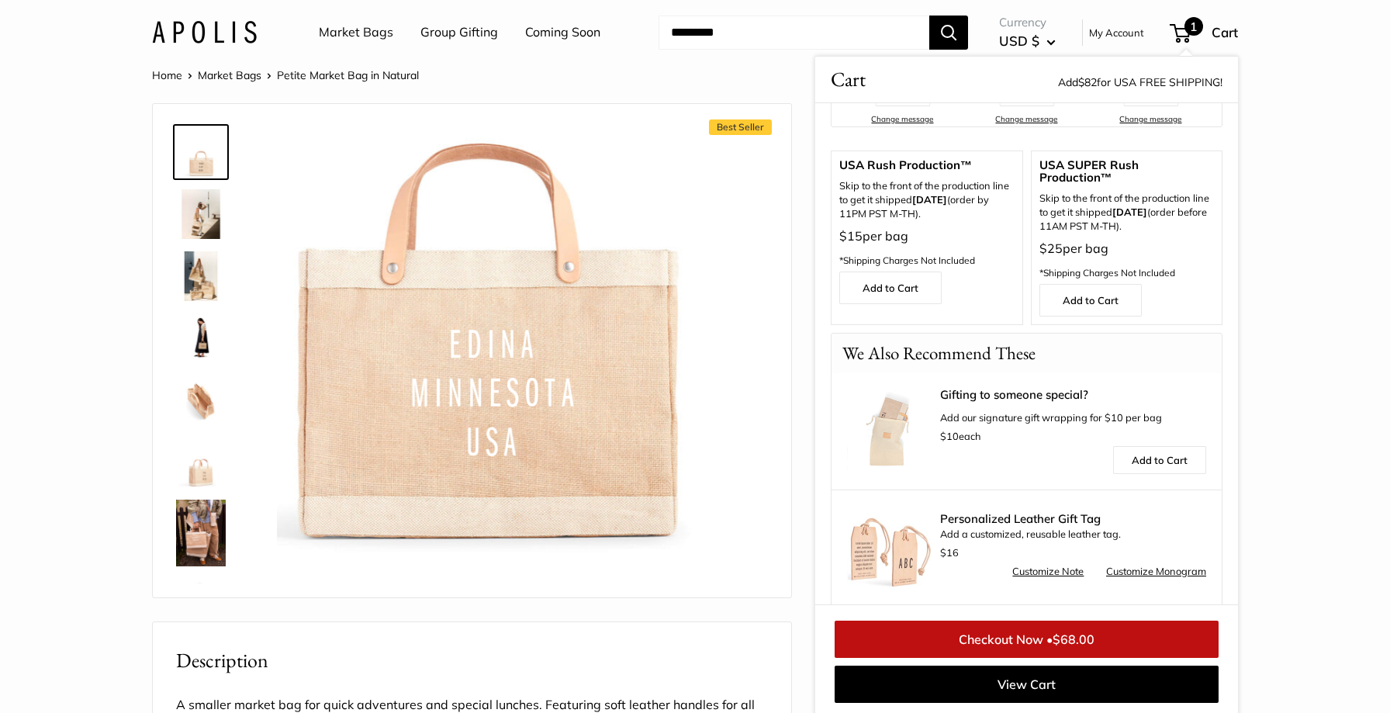
scroll to position [366, 0]
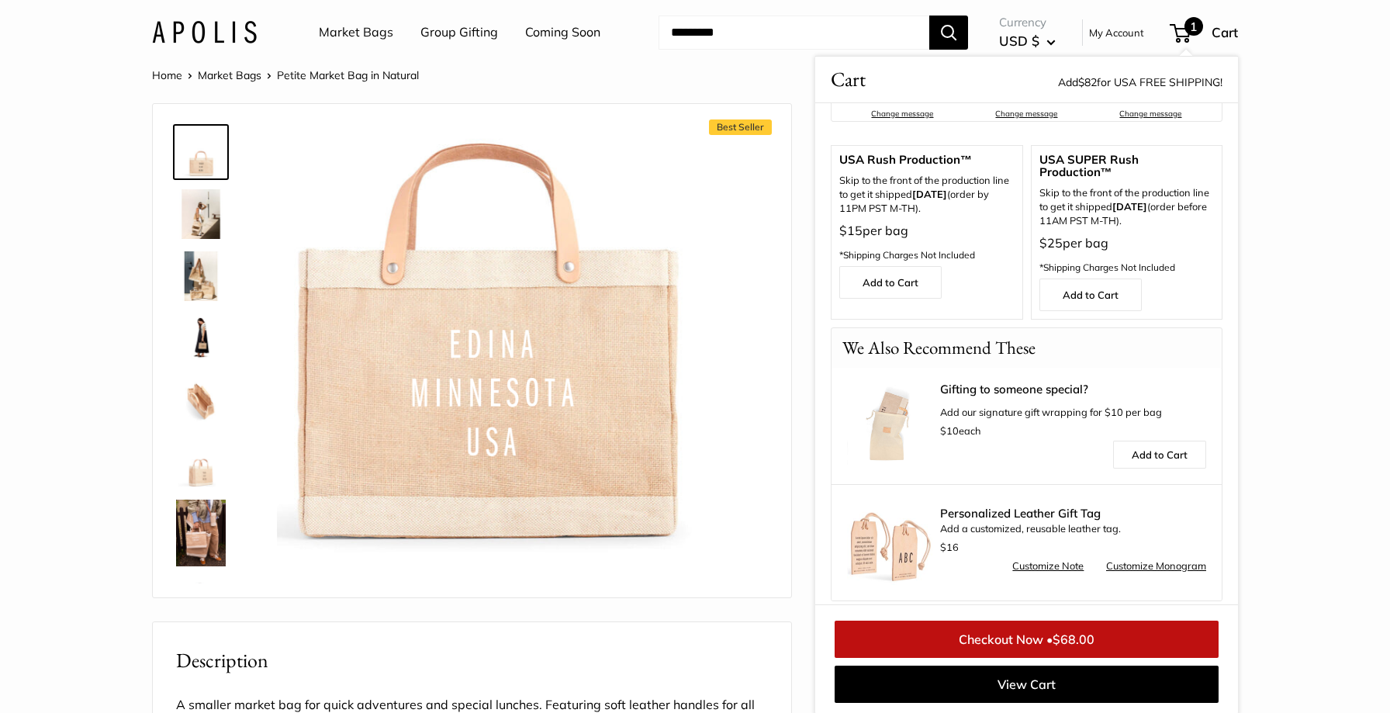
click at [201, 530] on img at bounding box center [201, 533] width 50 height 67
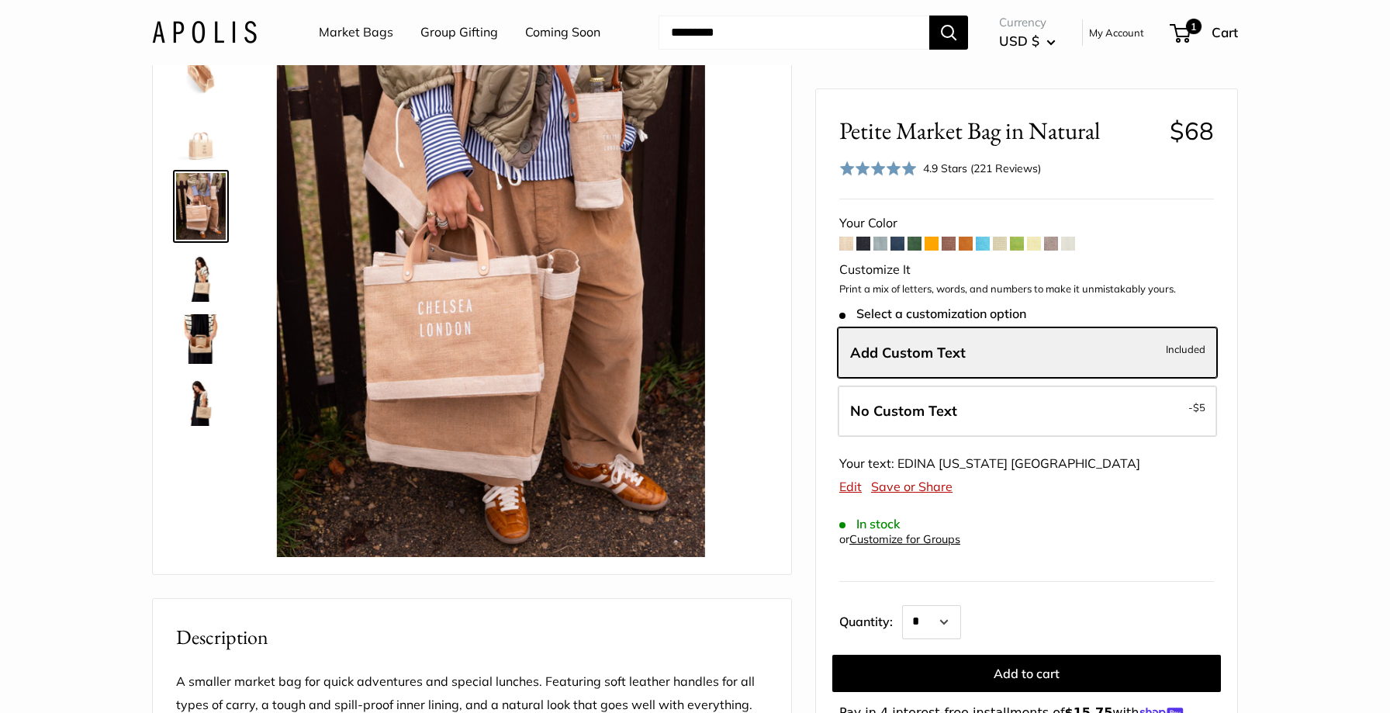
scroll to position [0, 0]
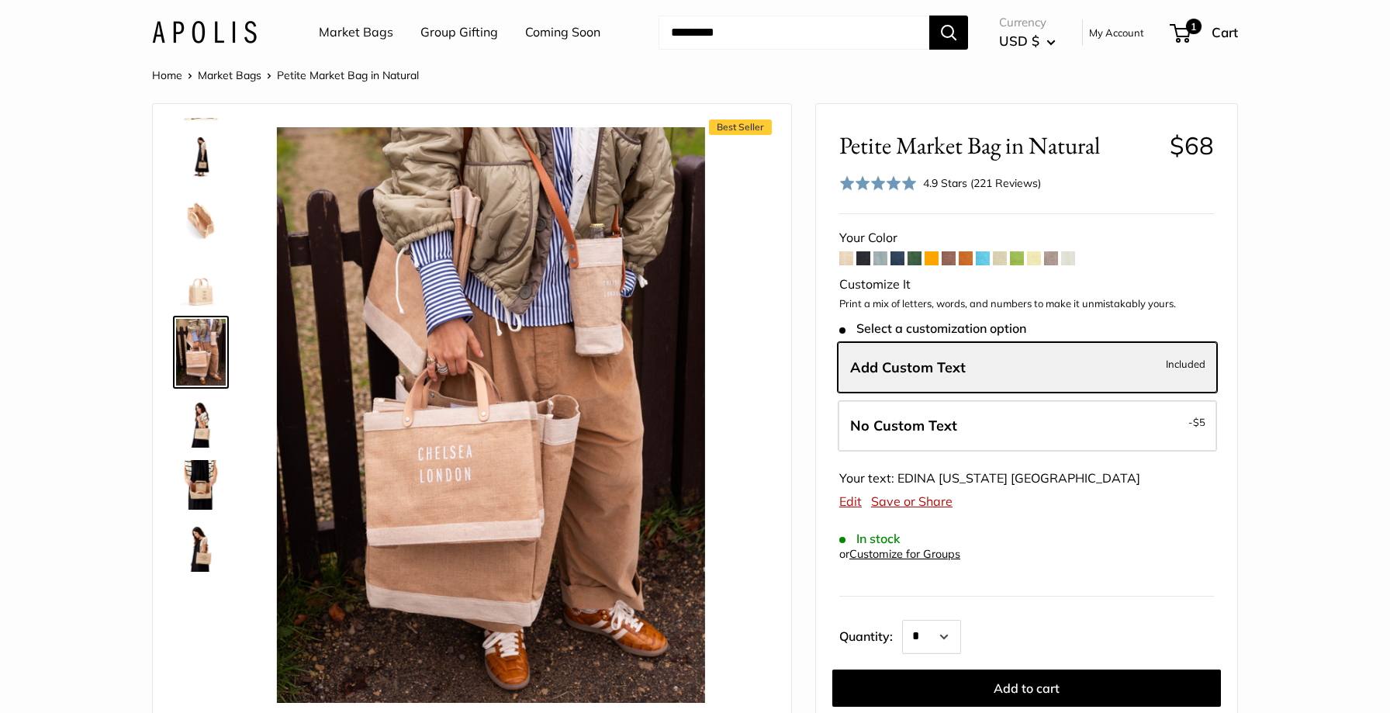
click at [882, 261] on span at bounding box center [880, 258] width 14 height 14
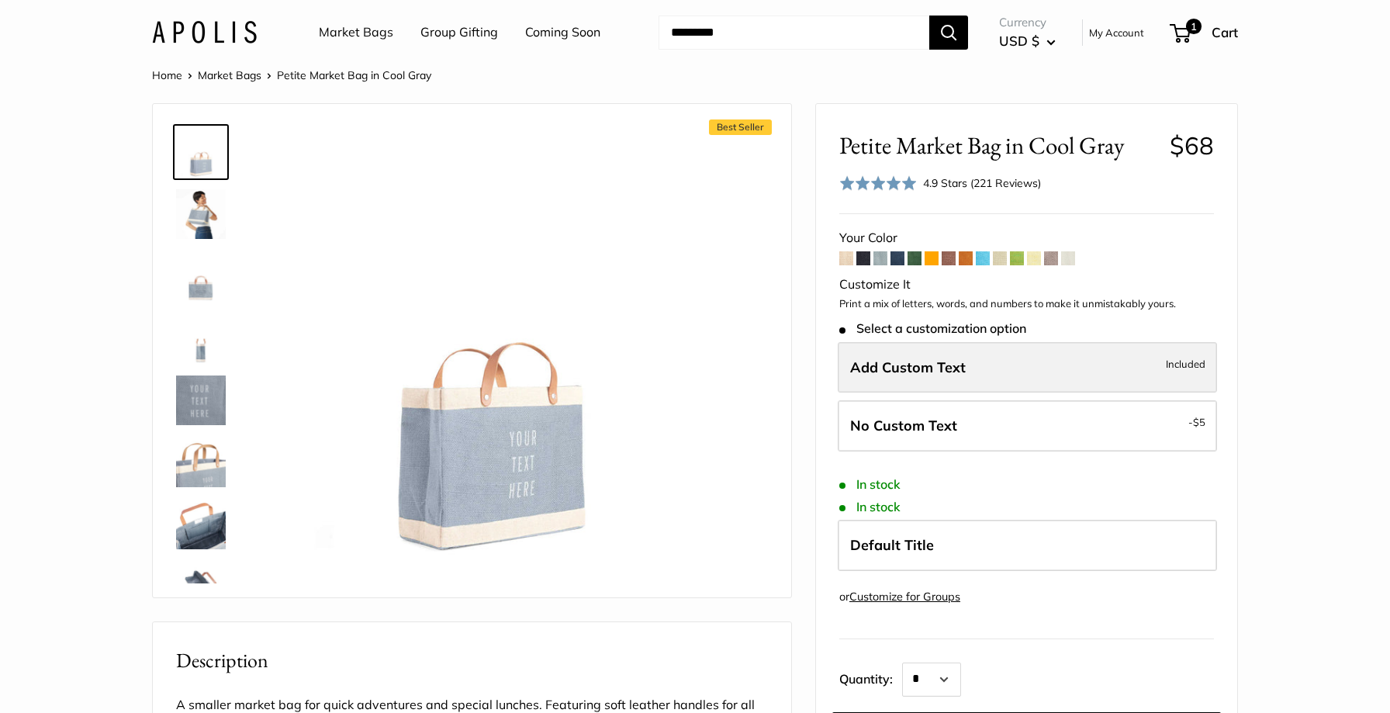
click at [920, 355] on label "Add Custom Text Included" at bounding box center [1027, 367] width 379 height 51
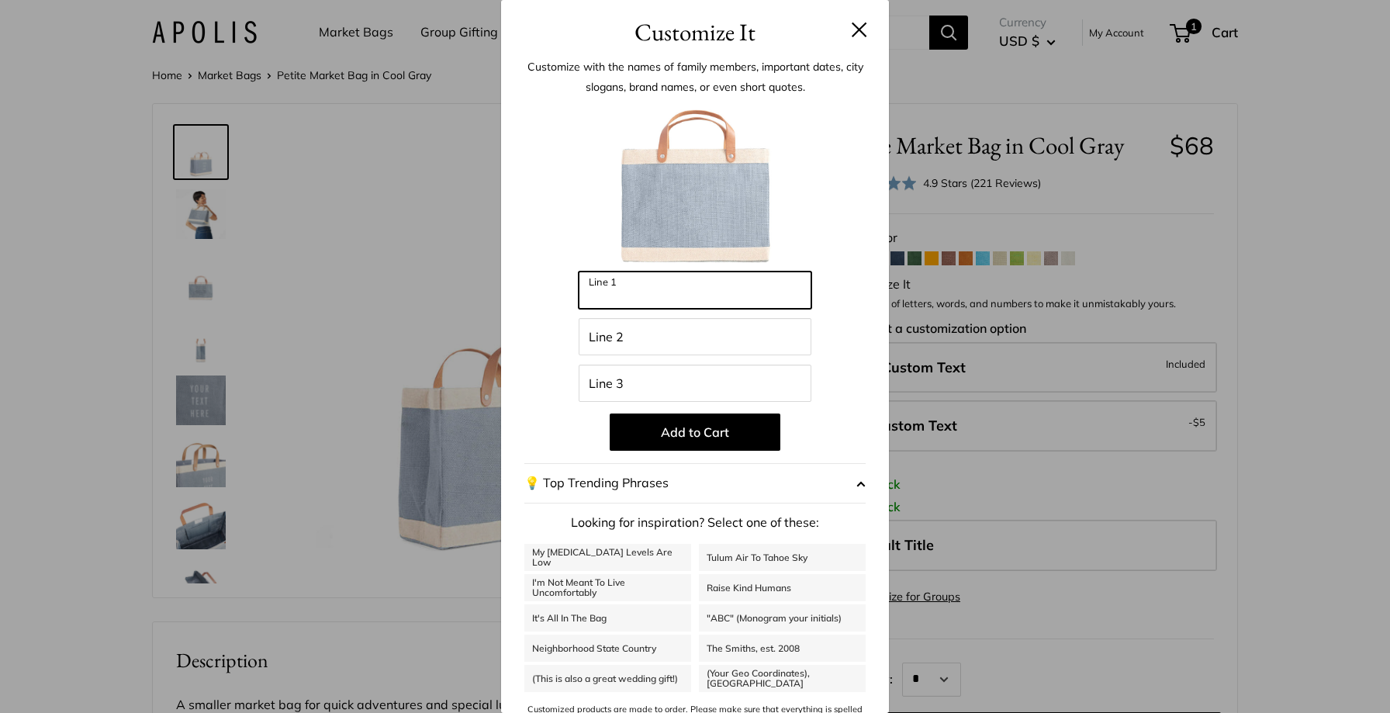
click at [671, 289] on input "Line 1" at bounding box center [695, 290] width 233 height 37
type input "*****"
type input "*********"
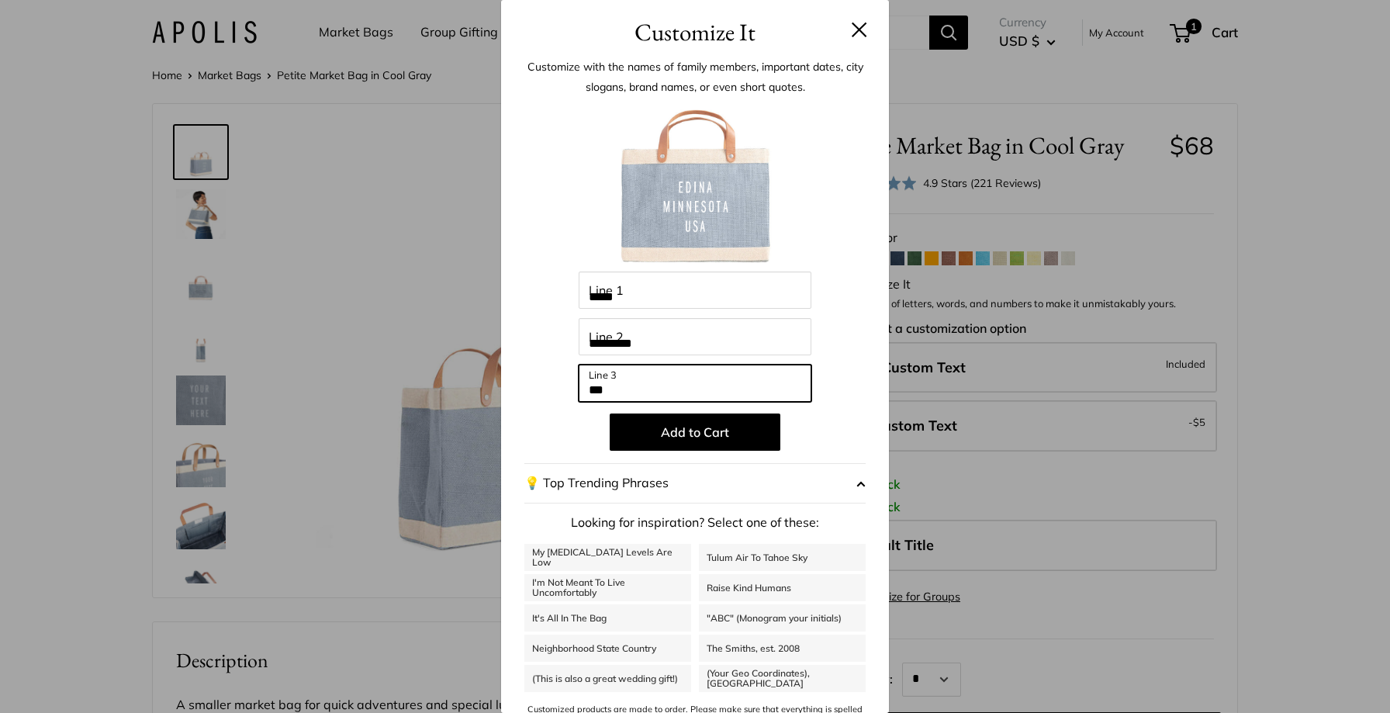
type input "***"
click at [869, 327] on div "Customize with the names of family members, important dates, city slogans, bran…" at bounding box center [695, 394] width 388 height 689
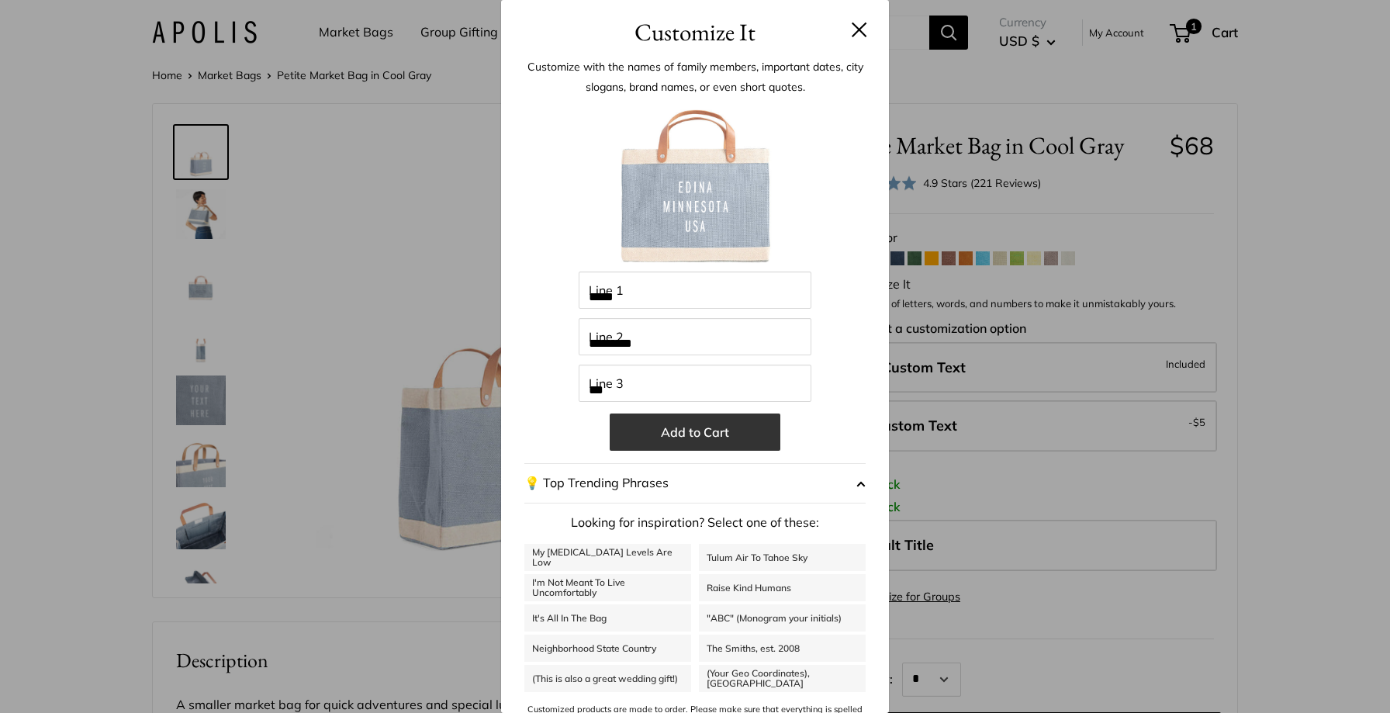
click at [698, 438] on button "Add to Cart" at bounding box center [695, 431] width 171 height 37
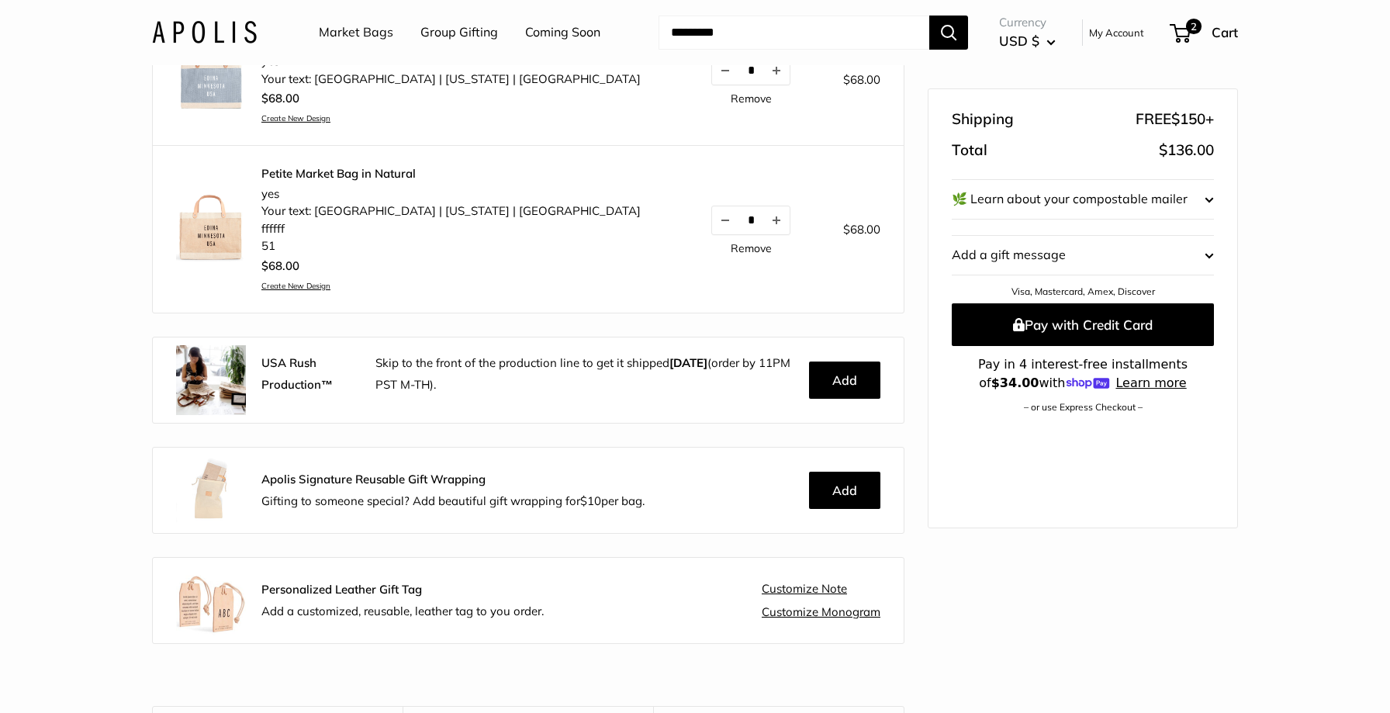
scroll to position [244, 0]
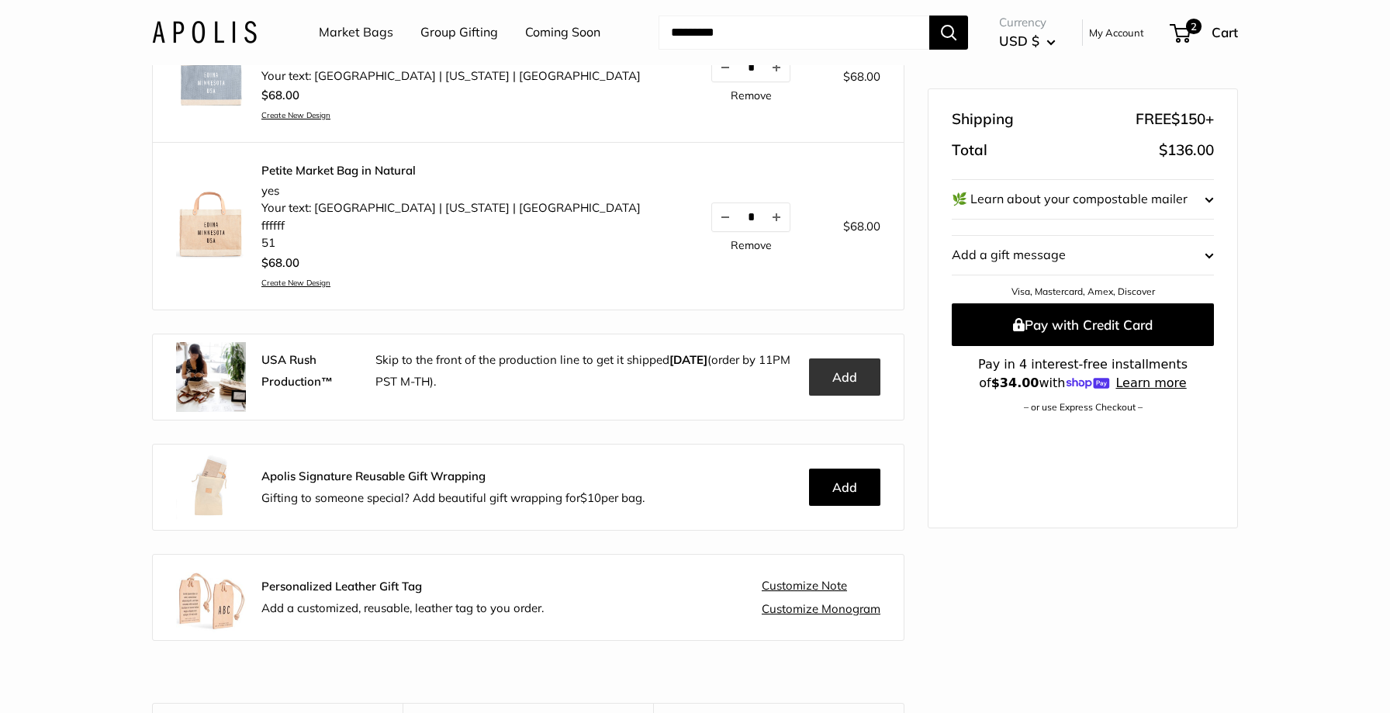
click at [840, 387] on button "Add" at bounding box center [844, 376] width 71 height 37
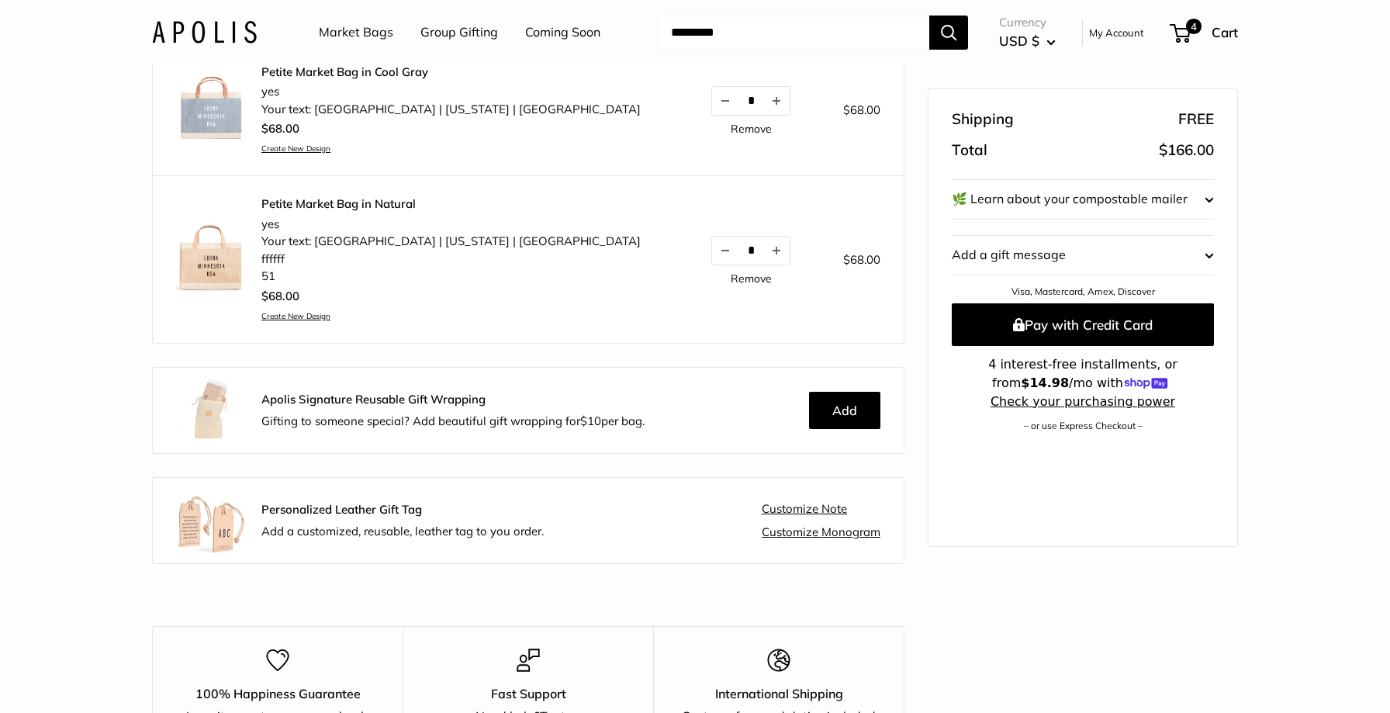
scroll to position [316, 0]
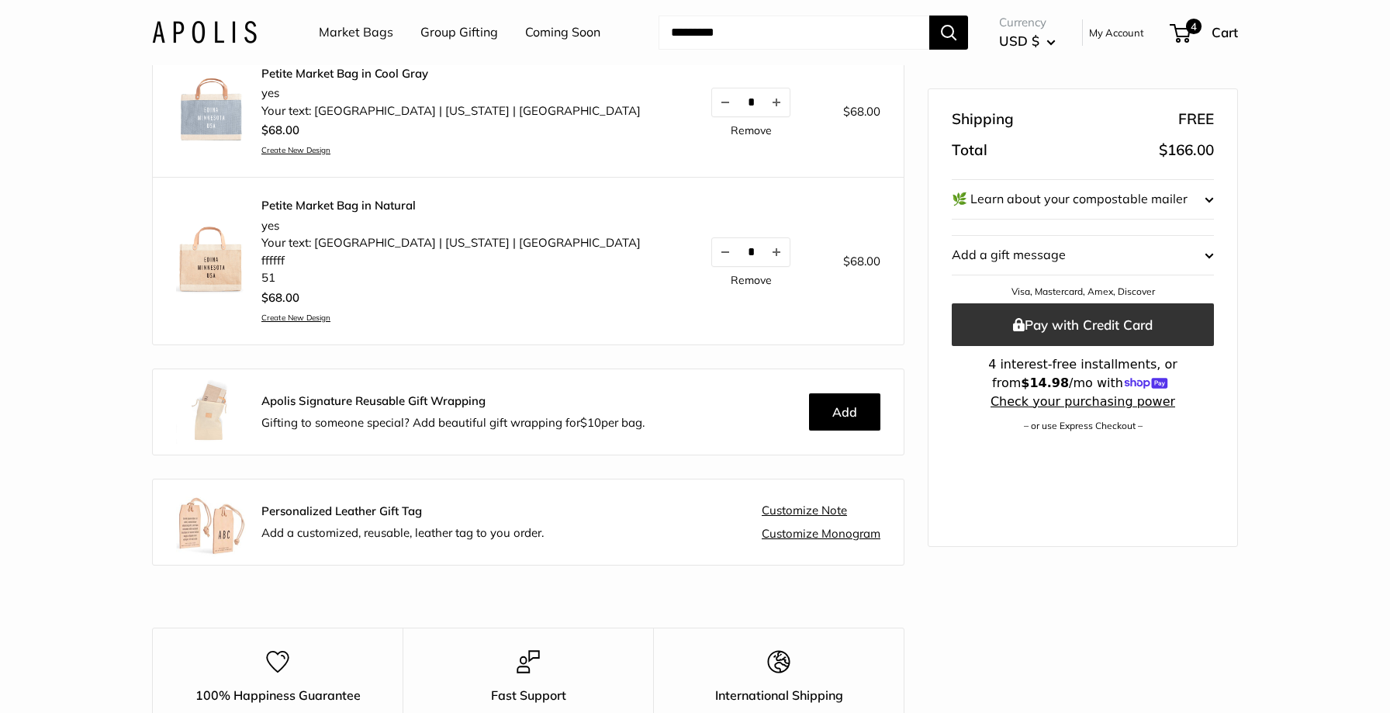
click at [1061, 329] on button "Pay with Credit Card" at bounding box center [1083, 324] width 262 height 43
